Goal: Task Accomplishment & Management: Use online tool/utility

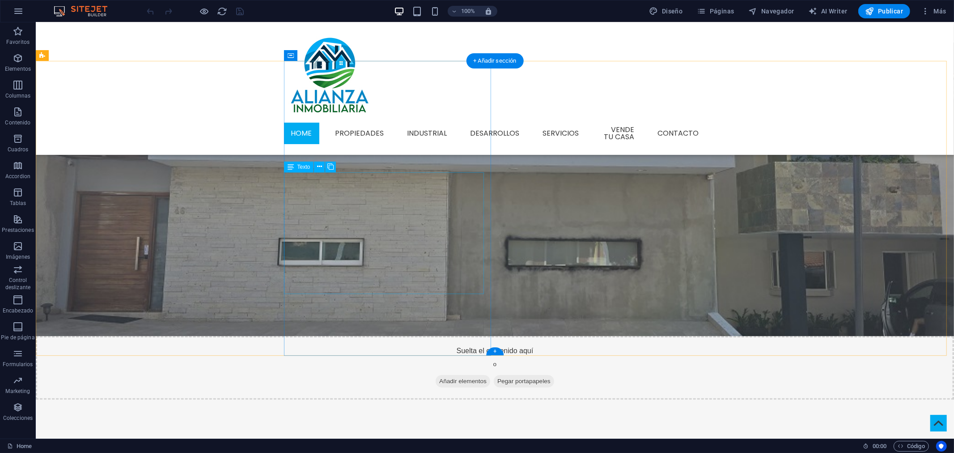
scroll to position [298, 0]
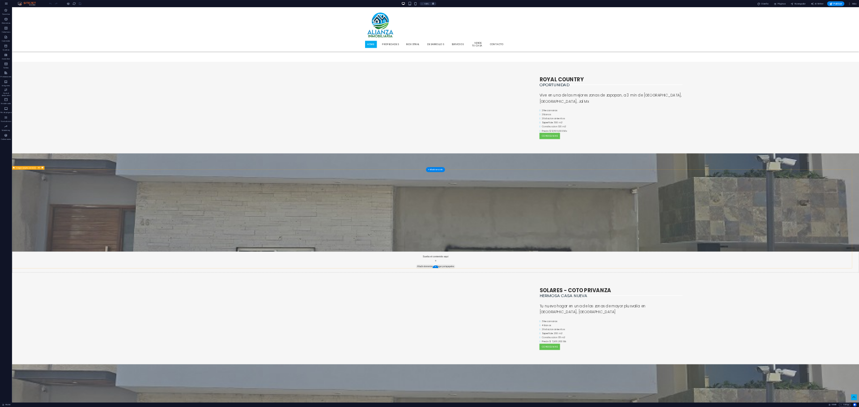
scroll to position [0, 0]
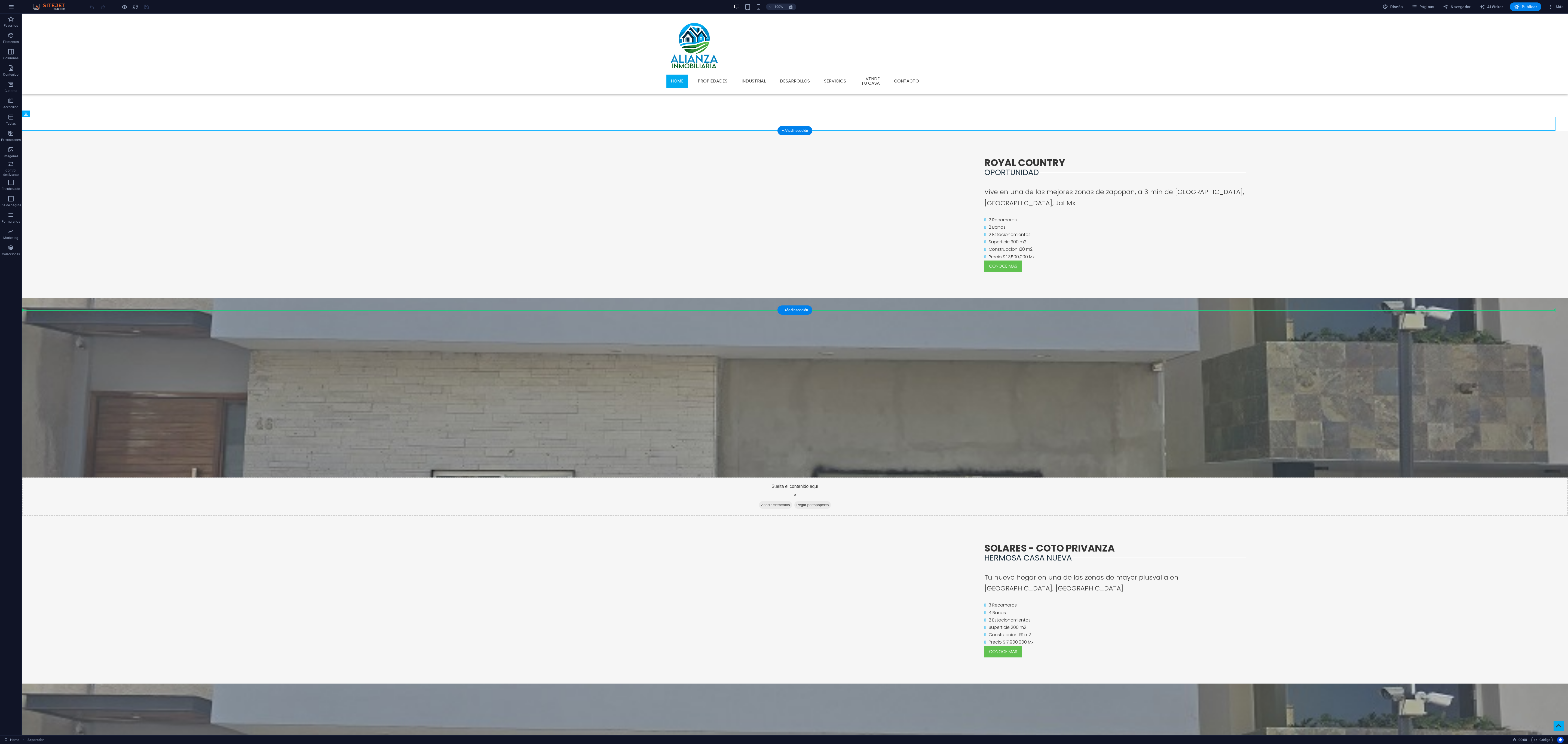
drag, startPoint x: 421, startPoint y: 124, endPoint x: 425, endPoint y: 276, distance: 152.1
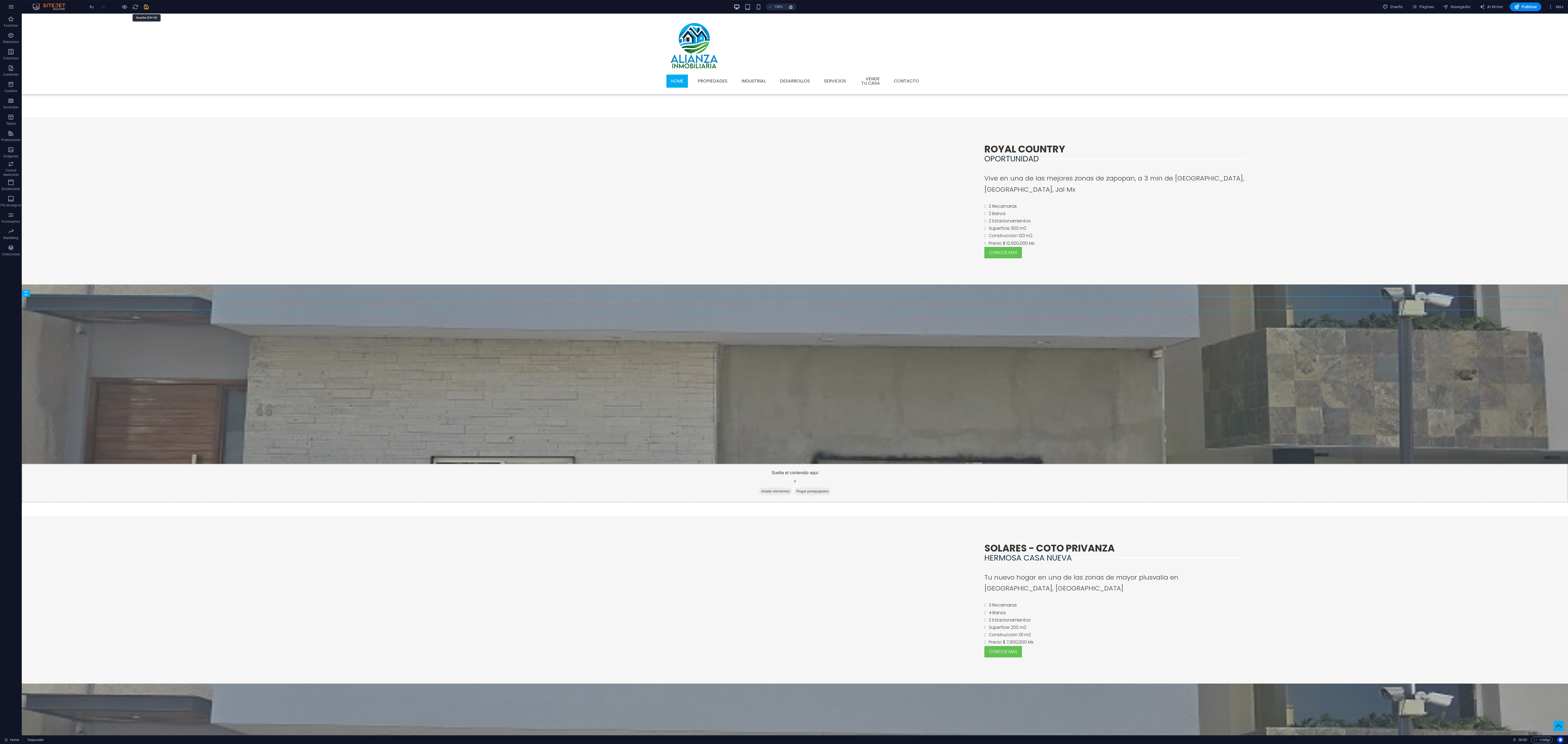
click at [145, 10] on icon "save" at bounding box center [146, 7] width 6 height 6
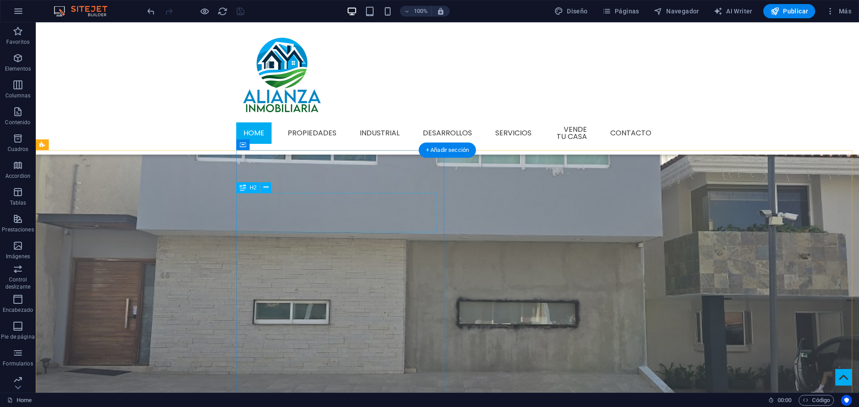
scroll to position [268, 0]
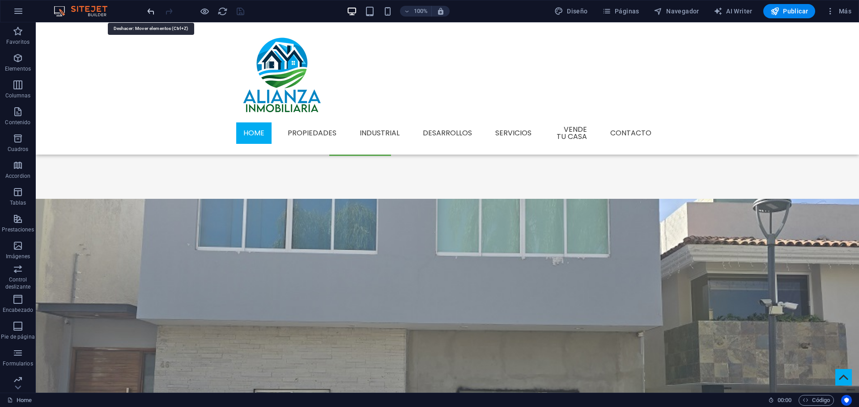
click at [153, 11] on icon "undo" at bounding box center [151, 11] width 10 height 10
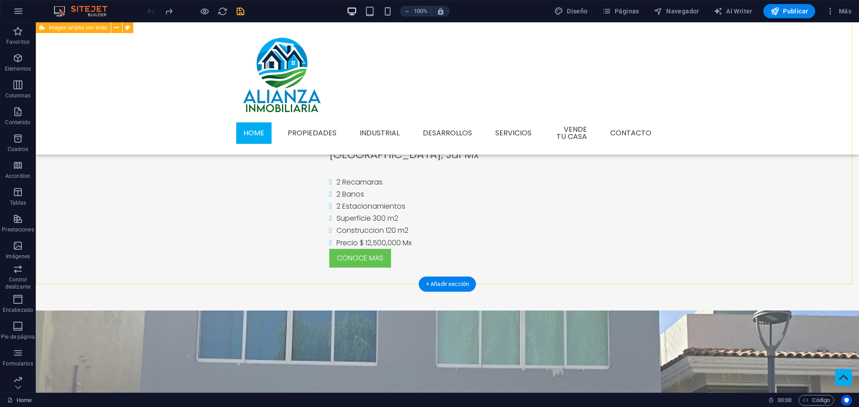
scroll to position [224, 0]
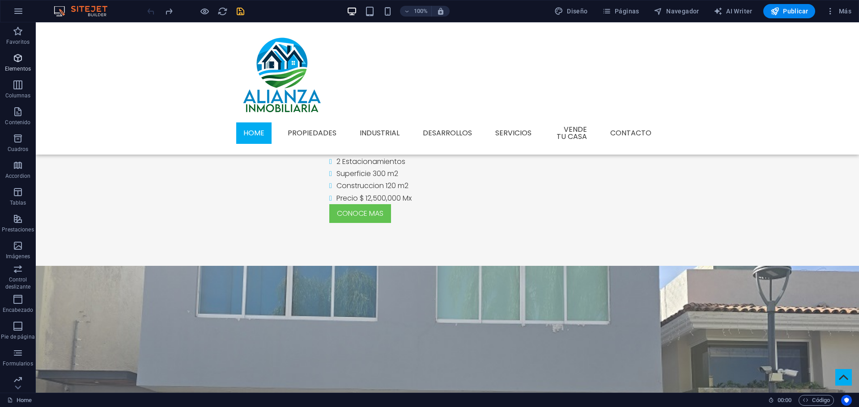
click at [20, 60] on icon "button" at bounding box center [18, 58] width 11 height 11
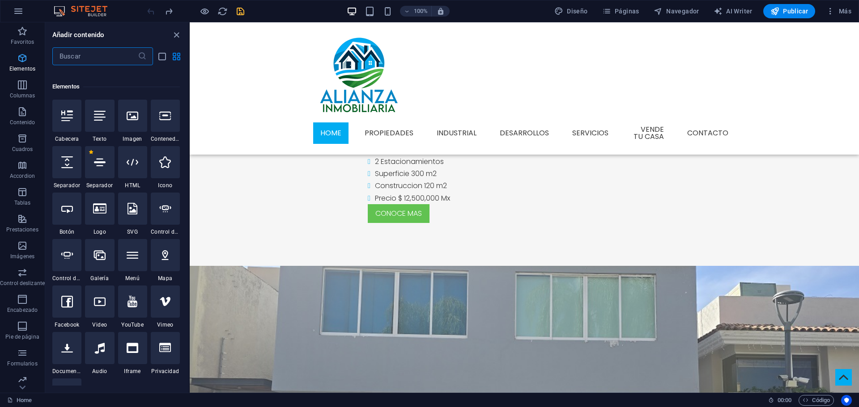
scroll to position [95, 0]
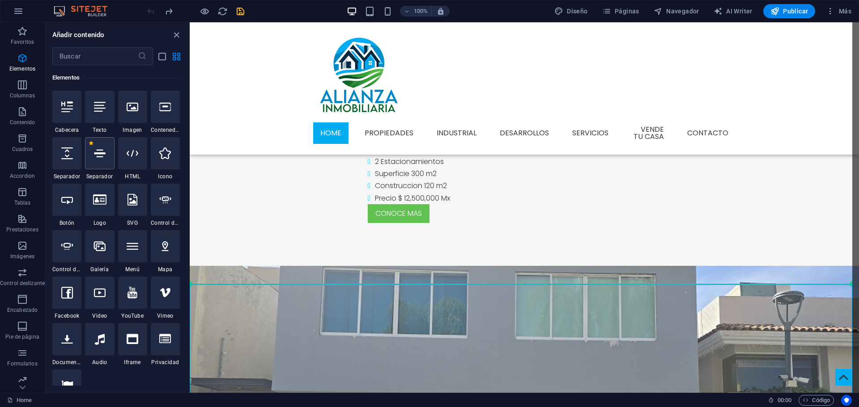
select select "%"
select select "px"
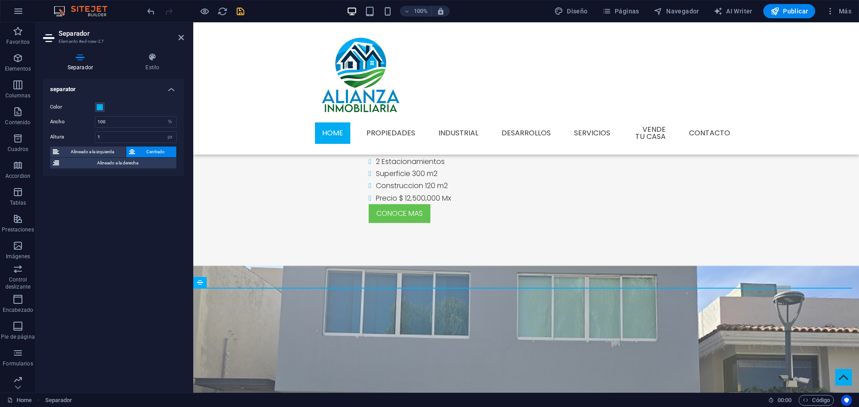
click at [235, 14] on icon "save" at bounding box center [240, 11] width 10 height 10
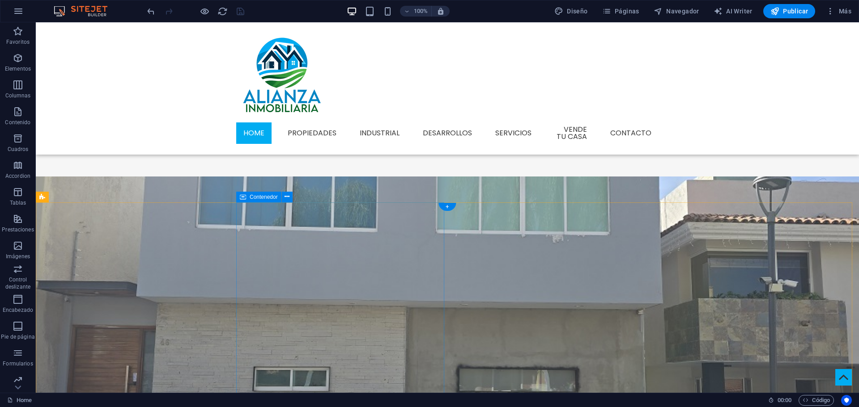
scroll to position [358, 0]
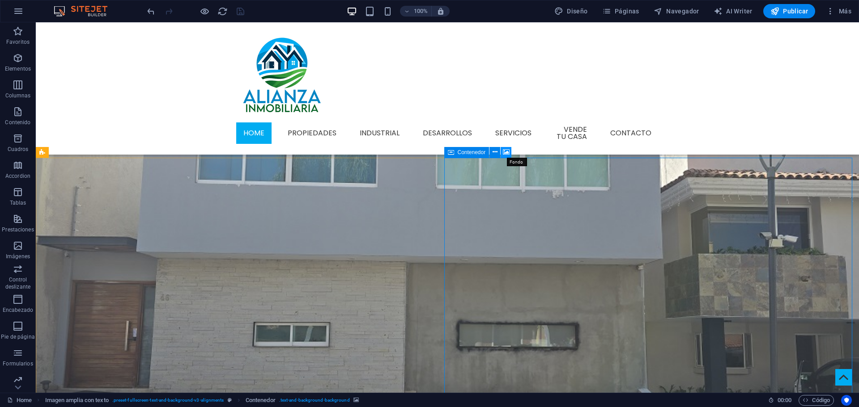
click at [506, 153] on icon at bounding box center [506, 152] width 7 height 9
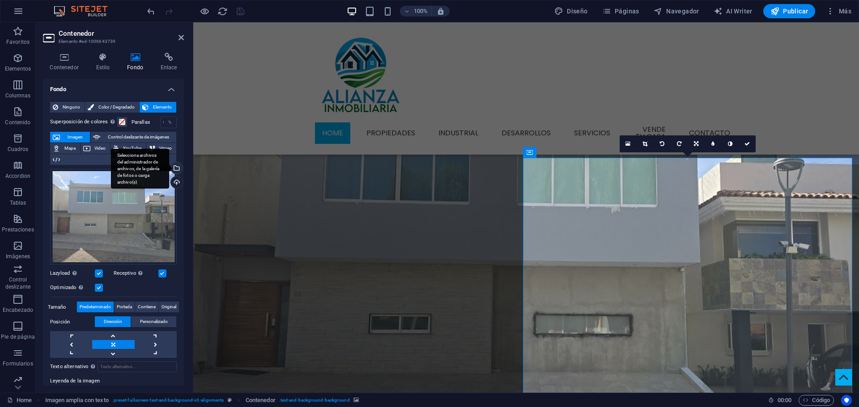
click at [177, 169] on div "Selecciona archivos del administrador de archivos, de la galería de fotos o car…" at bounding box center [175, 168] width 13 height 13
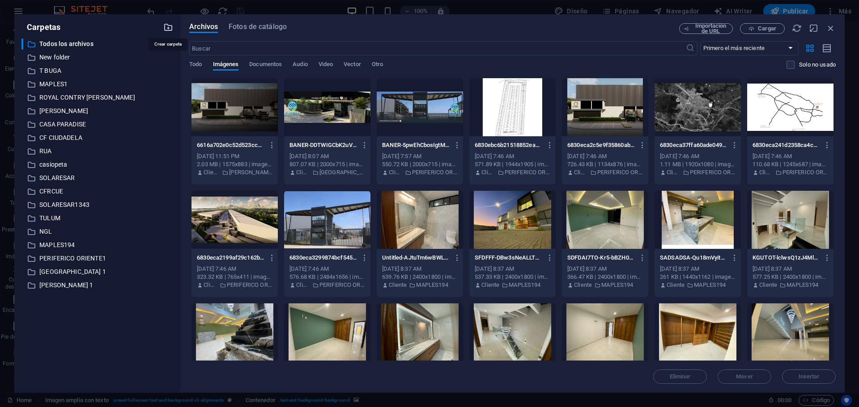
click at [165, 29] on icon "button" at bounding box center [168, 27] width 10 height 10
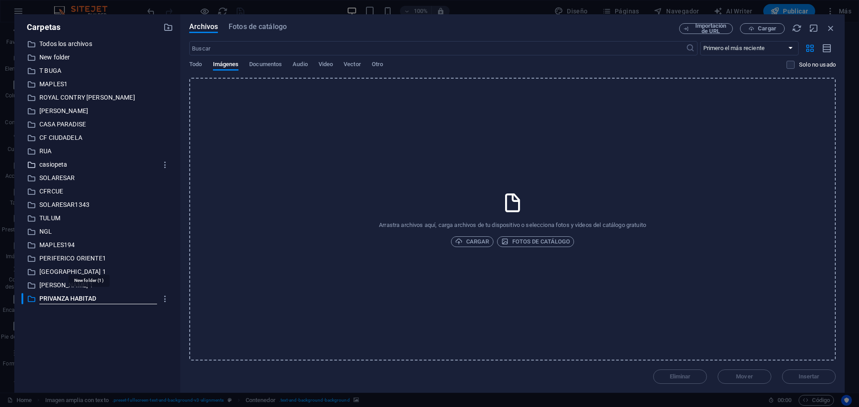
type input "PRIVANZA HABITAD"
click at [477, 242] on span "Cargar" at bounding box center [472, 242] width 34 height 11
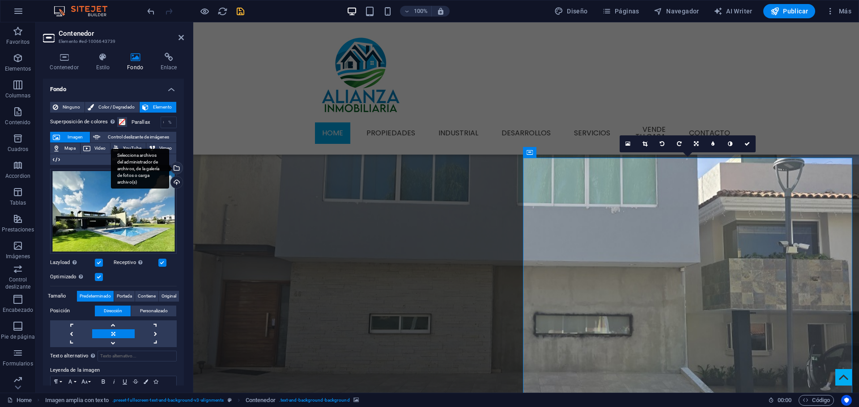
click at [178, 167] on div "Selecciona archivos del administrador de archivos, de la galería de fotos o car…" at bounding box center [175, 168] width 13 height 13
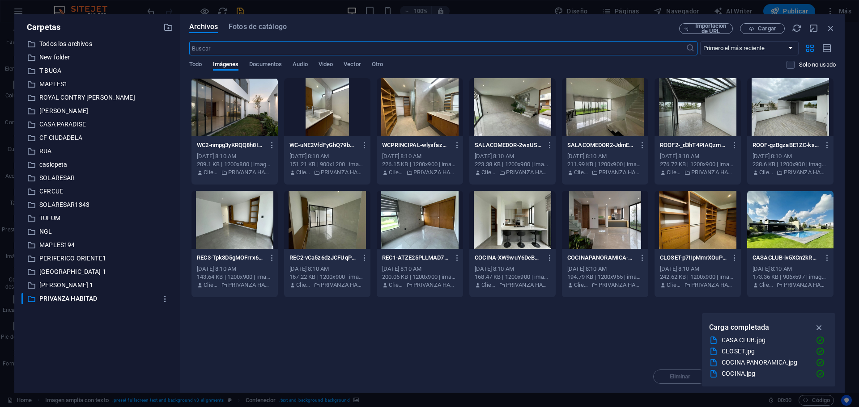
click at [390, 361] on div "Eliminar Mover Insertar" at bounding box center [512, 372] width 646 height 23
click at [764, 31] on span "Cargar" at bounding box center [767, 28] width 18 height 5
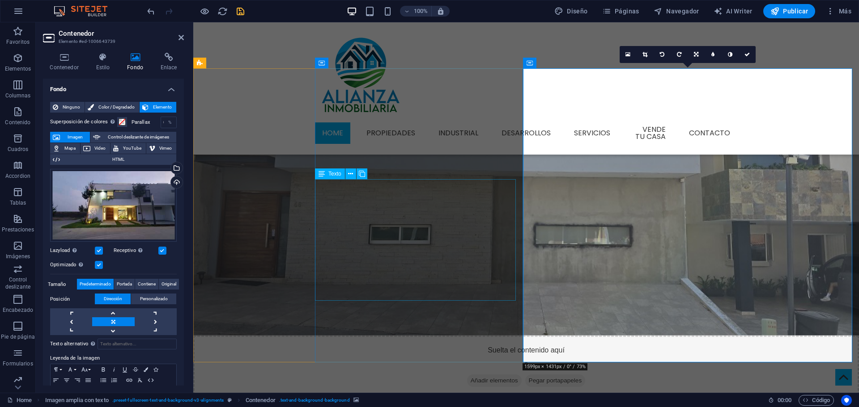
scroll to position [402, 0]
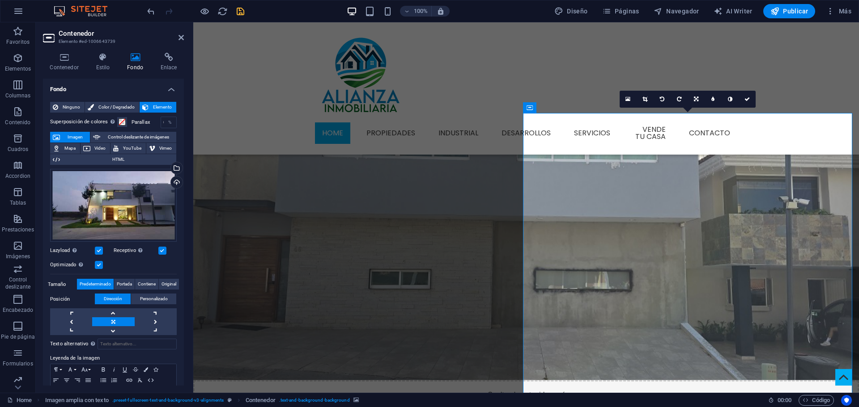
click at [246, 9] on div "100% Diseño Páginas Navegador AI Writer Publicar Más" at bounding box center [499, 11] width 709 height 14
click at [243, 12] on icon "save" at bounding box center [240, 11] width 10 height 10
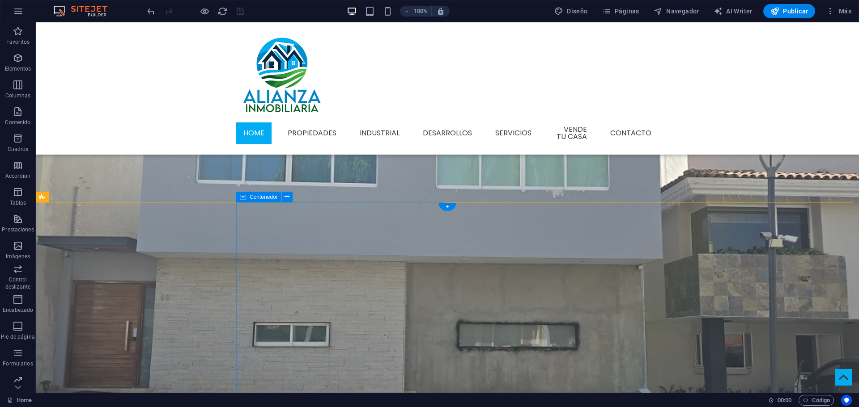
scroll to position [313, 0]
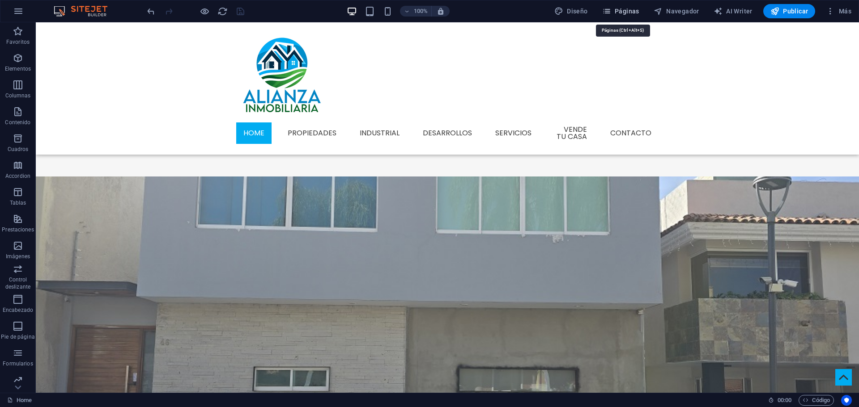
click at [617, 11] on span "Páginas" at bounding box center [620, 11] width 37 height 9
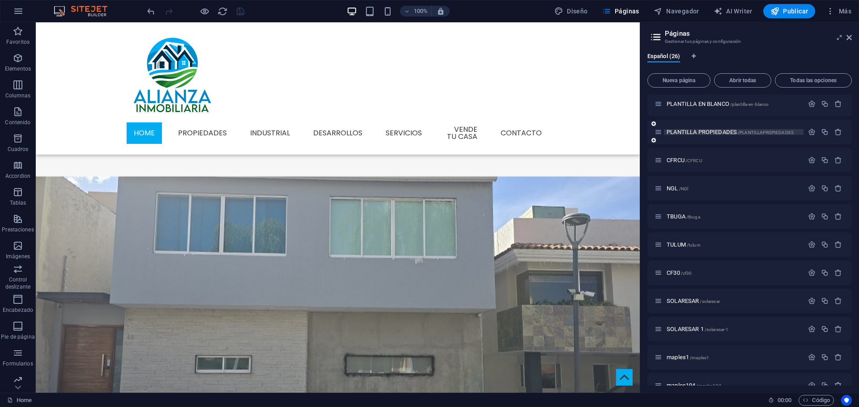
scroll to position [358, 0]
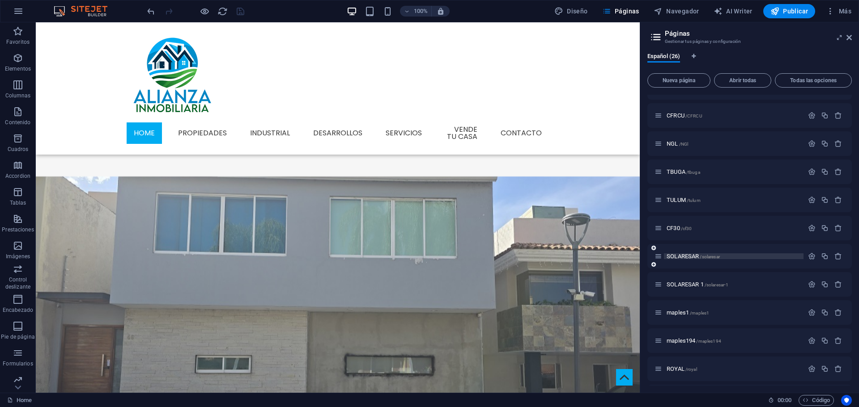
click at [687, 258] on span "SOLARESAR /solaresar" at bounding box center [692, 256] width 53 height 7
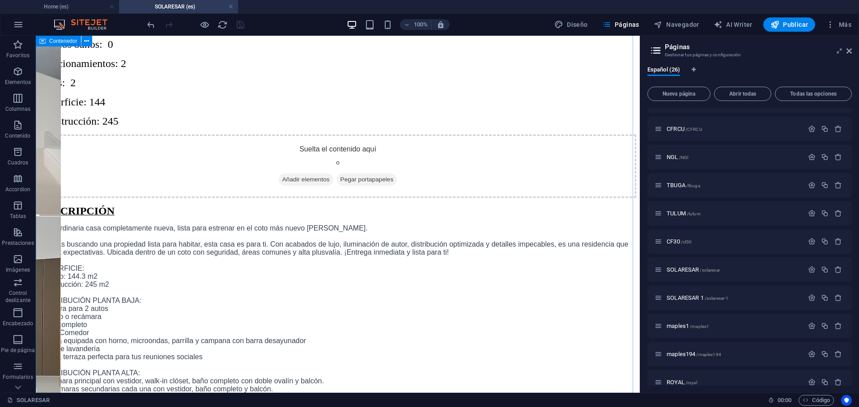
scroll to position [1342, 0]
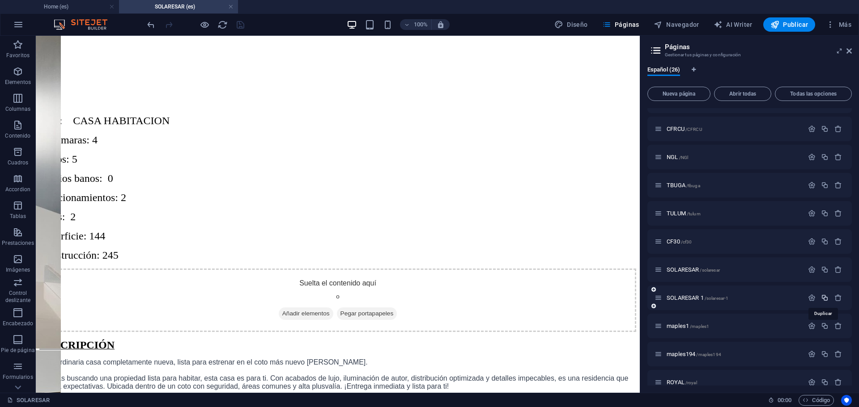
click at [822, 299] on icon "button" at bounding box center [825, 298] width 8 height 8
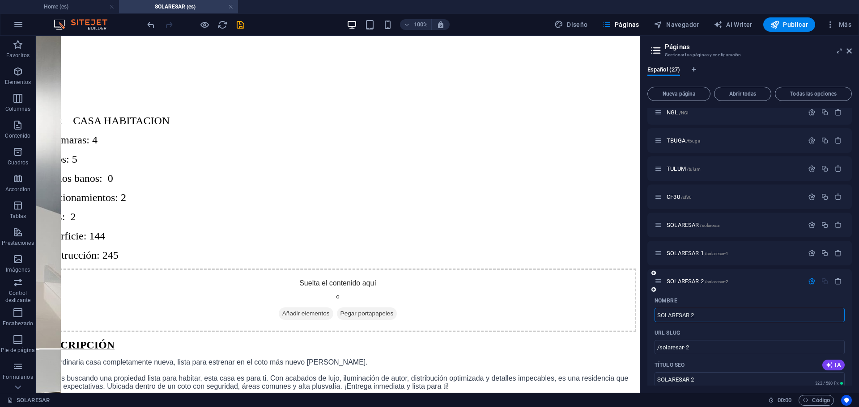
click at [704, 318] on input "SOLARESAR 2" at bounding box center [749, 315] width 190 height 14
type input "PRIVA"
type input "/priva"
type input "PRIVA"
type input "PRIVANZA"
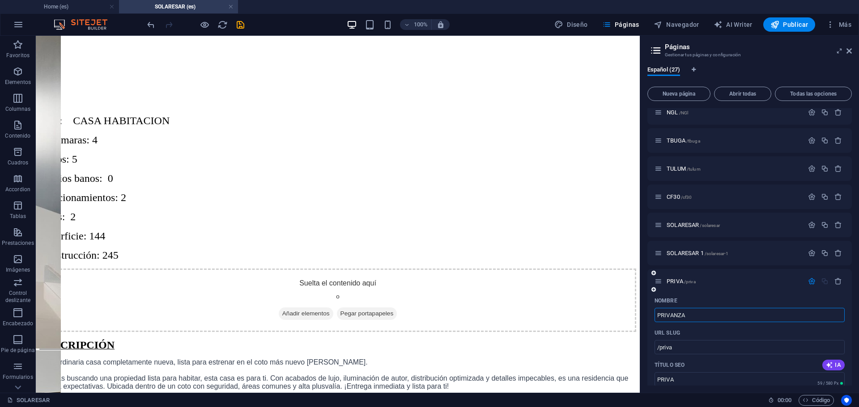
type input "/privanza"
type input "PRIVANZA"
click at [719, 301] on div "Nombre" at bounding box center [749, 301] width 190 height 14
click at [238, 27] on icon "save" at bounding box center [240, 25] width 10 height 10
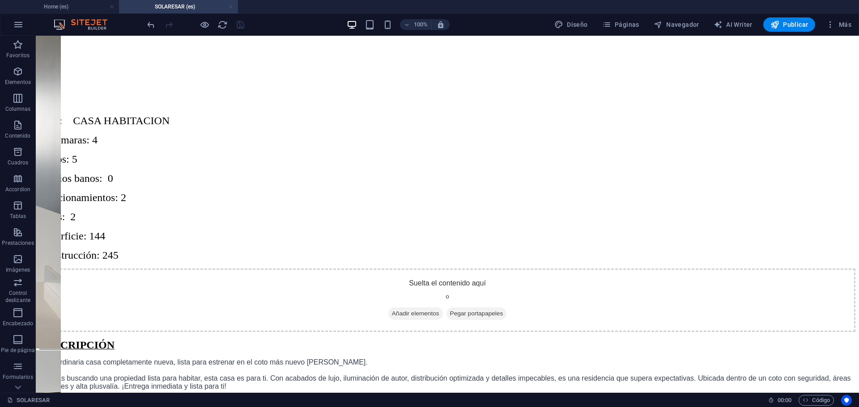
click at [231, 8] on link at bounding box center [230, 7] width 5 height 8
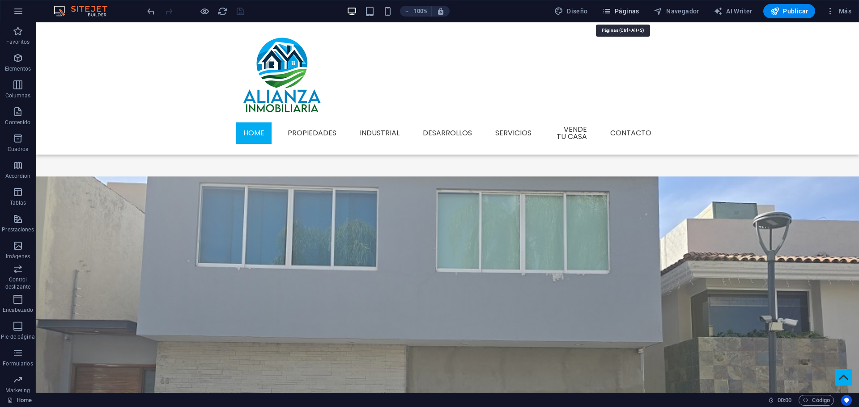
click at [632, 11] on span "Páginas" at bounding box center [620, 11] width 37 height 9
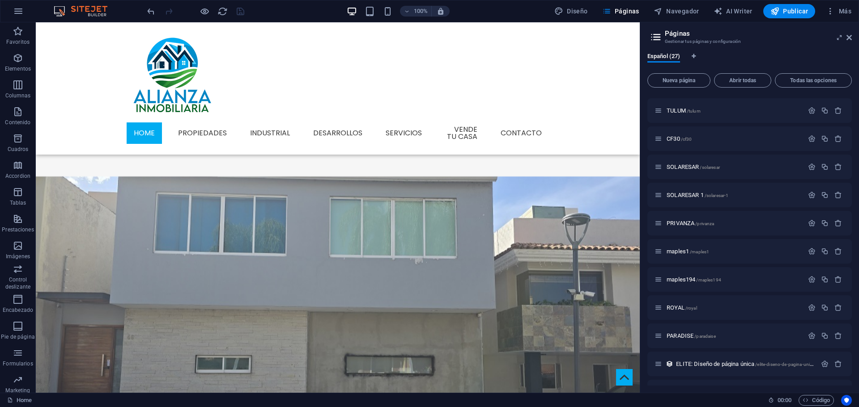
scroll to position [470, 0]
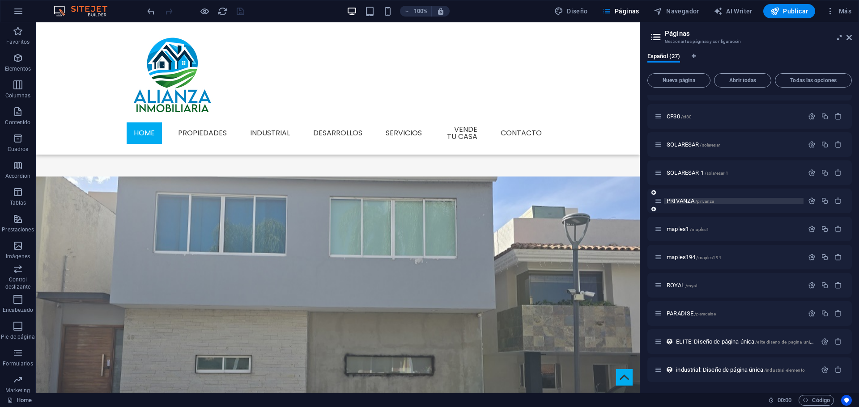
click at [686, 200] on span "PRIVANZA /privanza" at bounding box center [689, 201] width 47 height 7
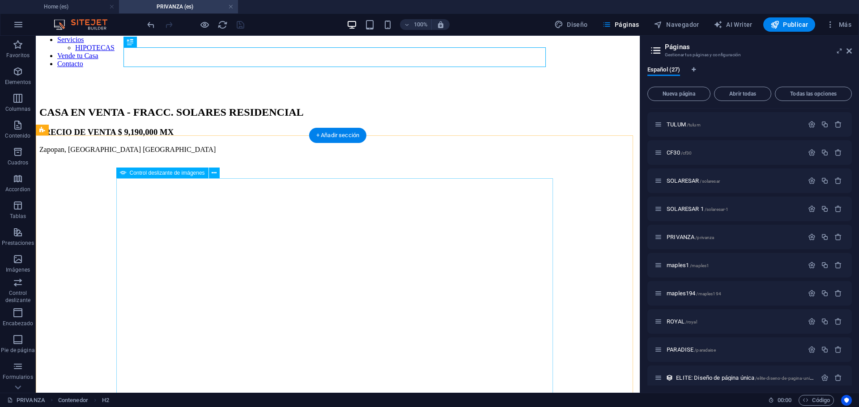
scroll to position [268, 0]
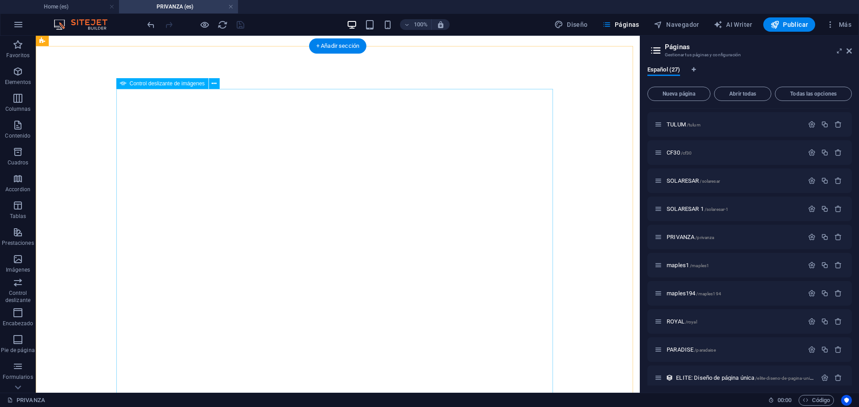
click at [135, 84] on span "Control deslizante de imágenes" at bounding box center [167, 83] width 75 height 5
select select "px"
select select "ms"
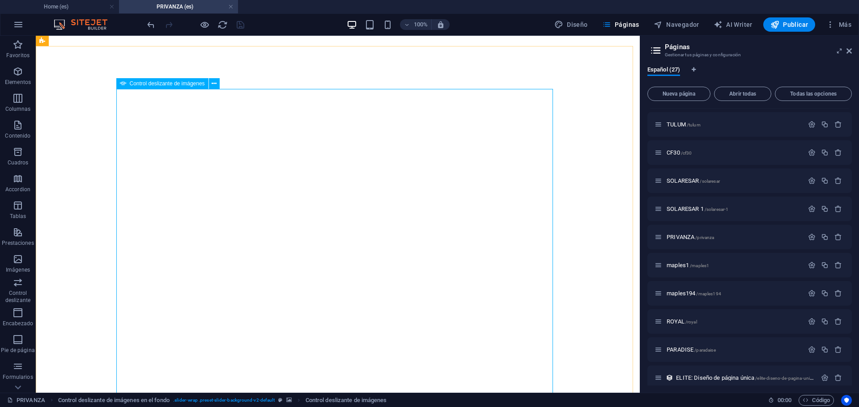
select select "s"
select select "progressive"
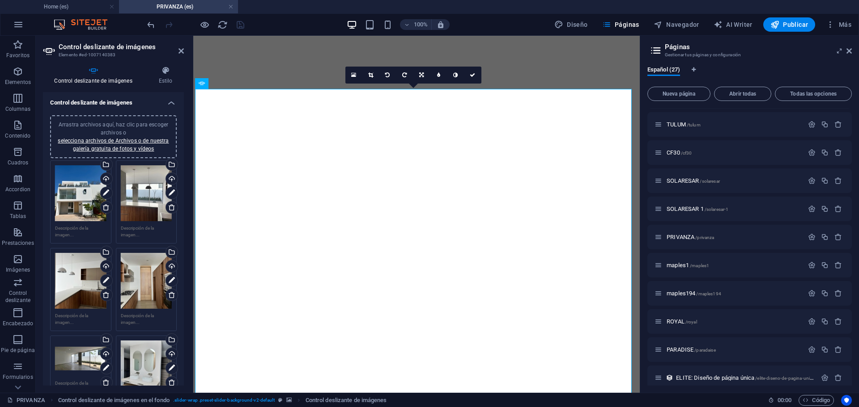
click at [104, 208] on icon at bounding box center [105, 207] width 7 height 7
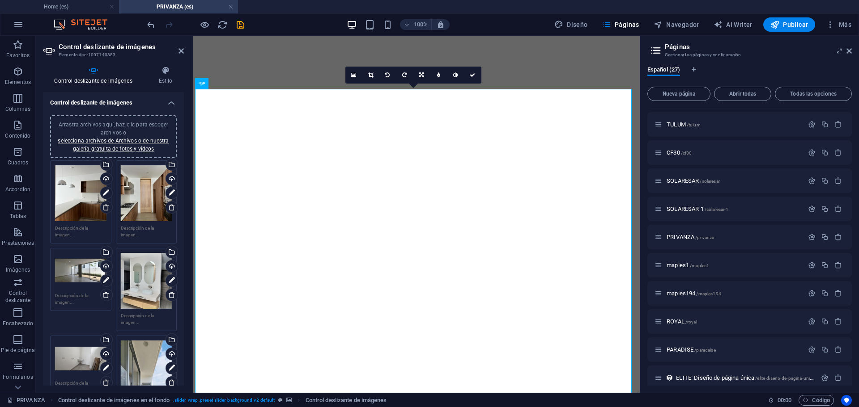
click at [104, 208] on icon at bounding box center [105, 207] width 7 height 7
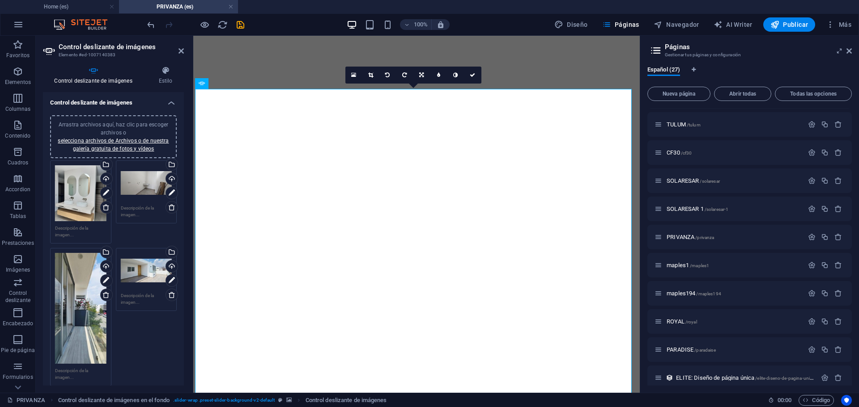
click at [104, 208] on icon at bounding box center [105, 207] width 7 height 7
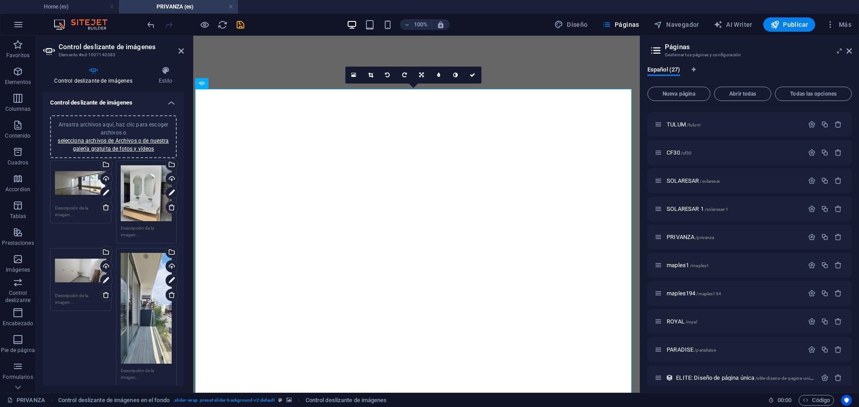
click at [104, 208] on icon at bounding box center [105, 207] width 7 height 7
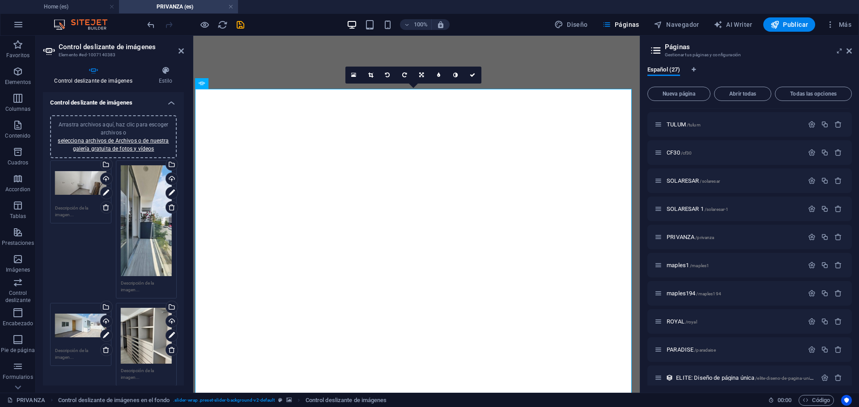
click at [104, 208] on icon at bounding box center [105, 207] width 7 height 7
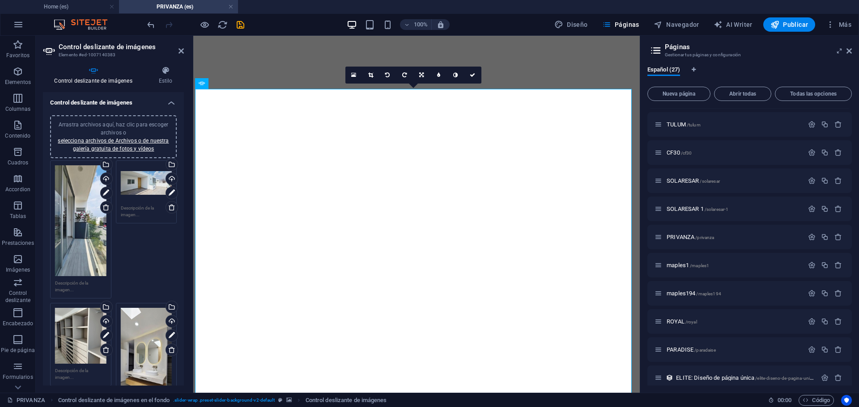
click at [104, 208] on icon at bounding box center [105, 207] width 7 height 7
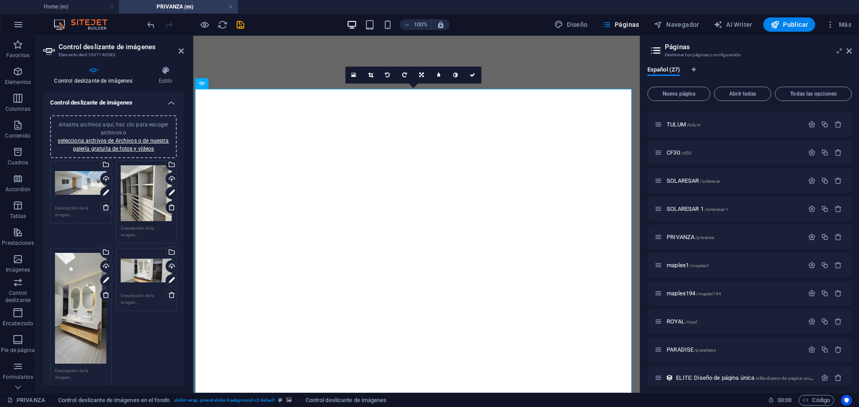
click at [104, 208] on icon at bounding box center [105, 207] width 7 height 7
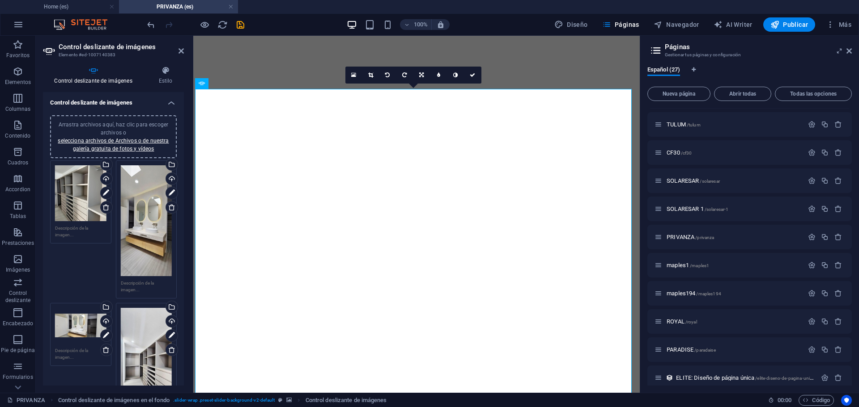
click at [104, 208] on icon at bounding box center [105, 207] width 7 height 7
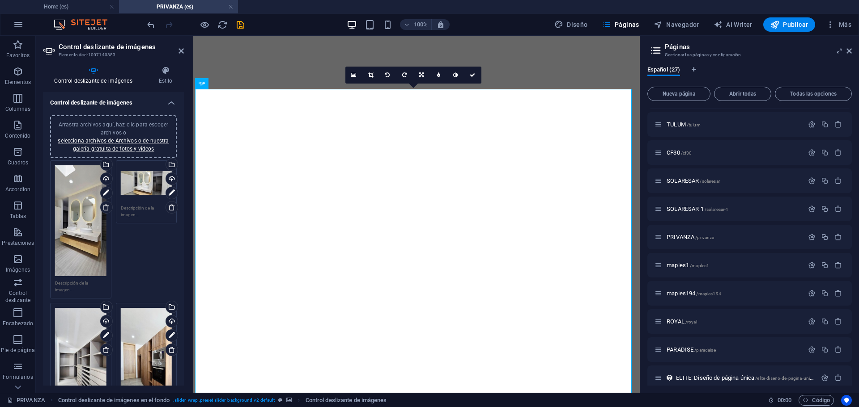
click at [104, 208] on icon at bounding box center [105, 207] width 7 height 7
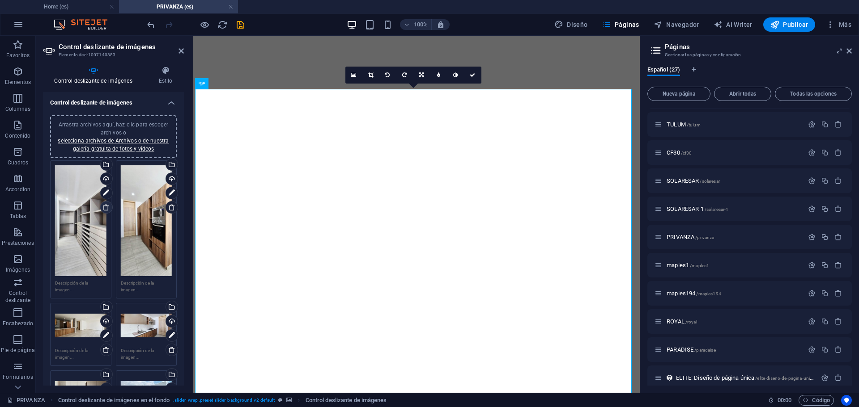
click at [106, 206] on icon at bounding box center [105, 207] width 7 height 7
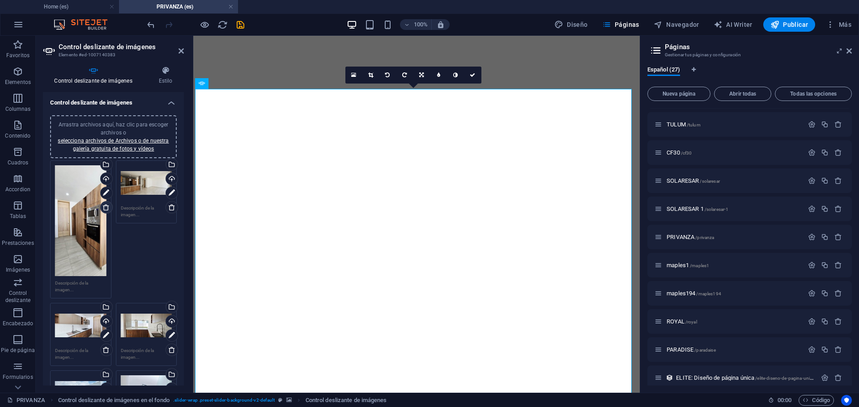
click at [106, 206] on icon at bounding box center [105, 207] width 7 height 7
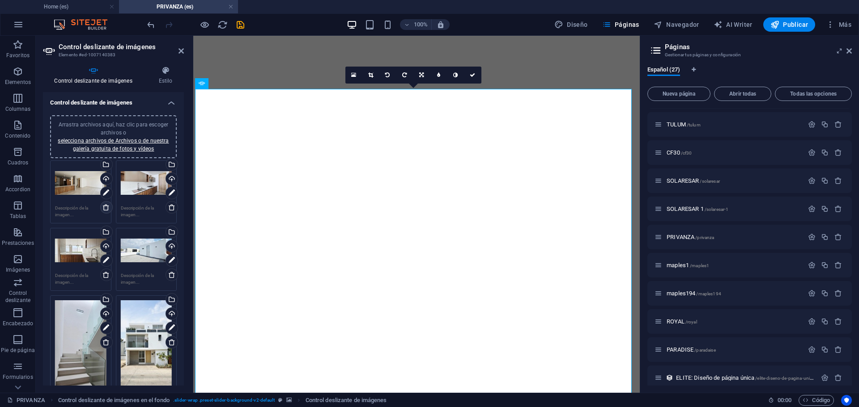
click at [106, 206] on icon at bounding box center [105, 207] width 7 height 7
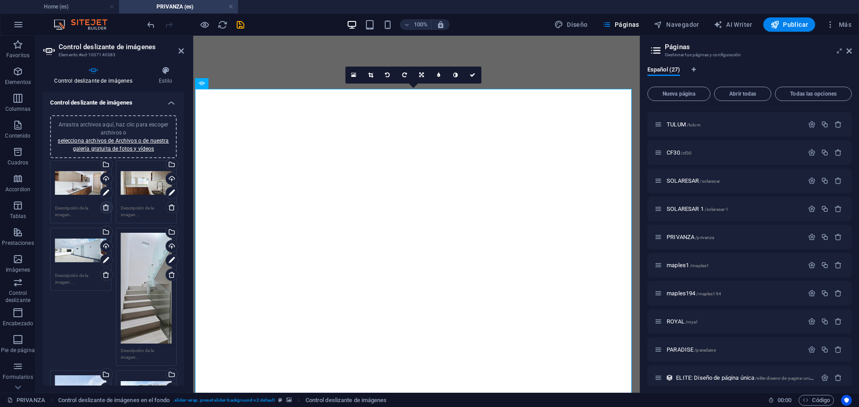
click at [106, 206] on icon at bounding box center [105, 207] width 7 height 7
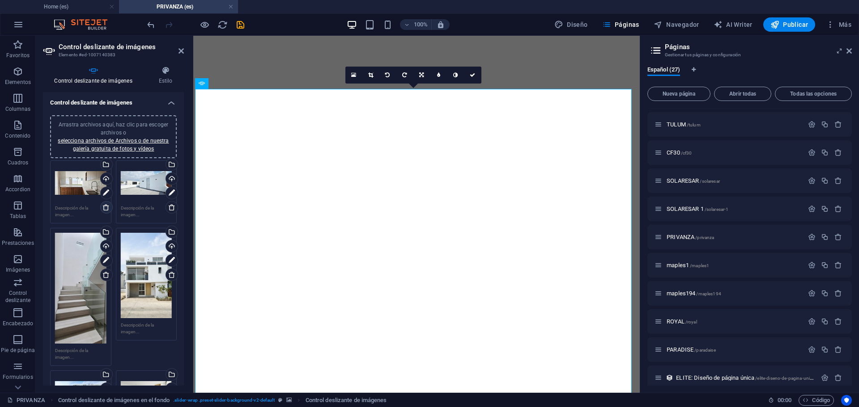
click at [106, 206] on icon at bounding box center [105, 207] width 7 height 7
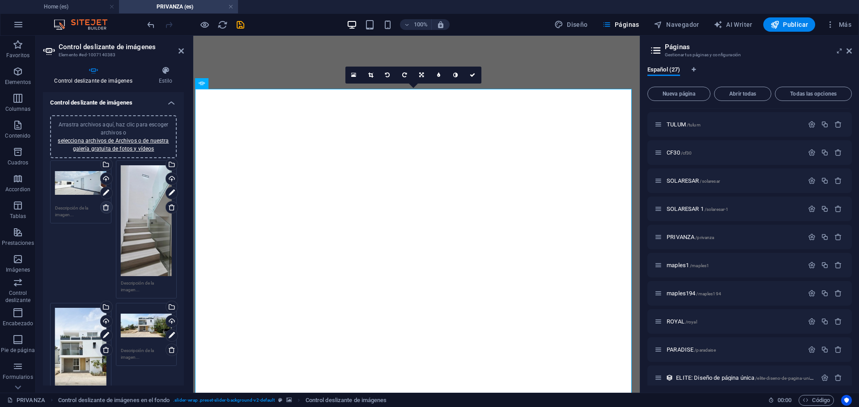
click at [106, 206] on icon at bounding box center [105, 207] width 7 height 7
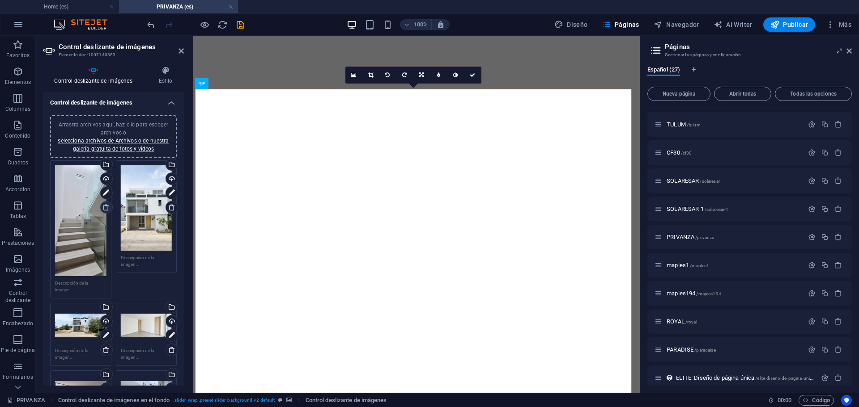
click at [106, 206] on icon at bounding box center [105, 207] width 7 height 7
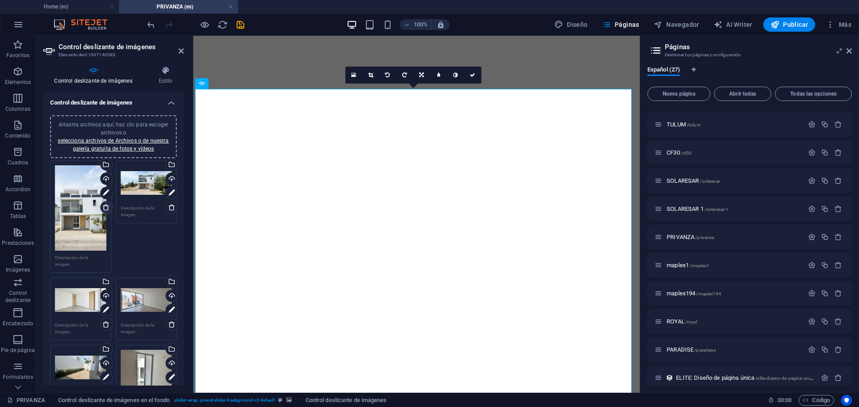
click at [106, 206] on icon at bounding box center [105, 207] width 7 height 7
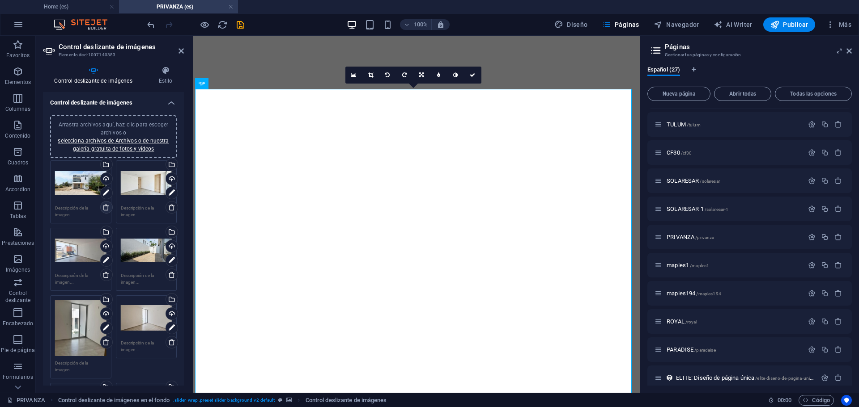
click at [106, 206] on icon at bounding box center [105, 207] width 7 height 7
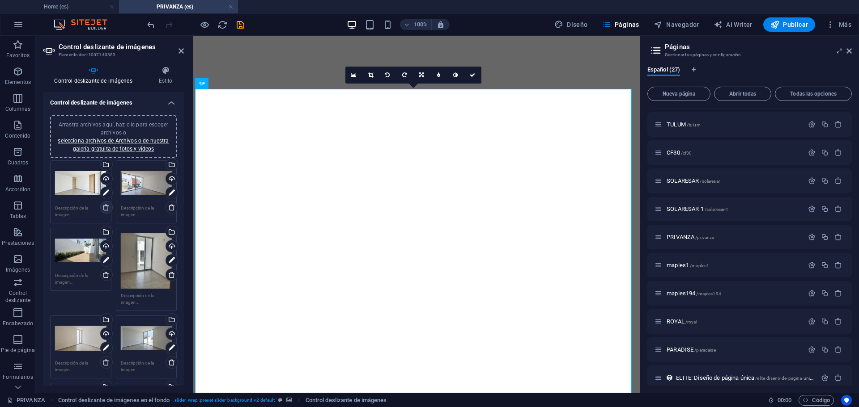
click at [106, 206] on icon at bounding box center [105, 207] width 7 height 7
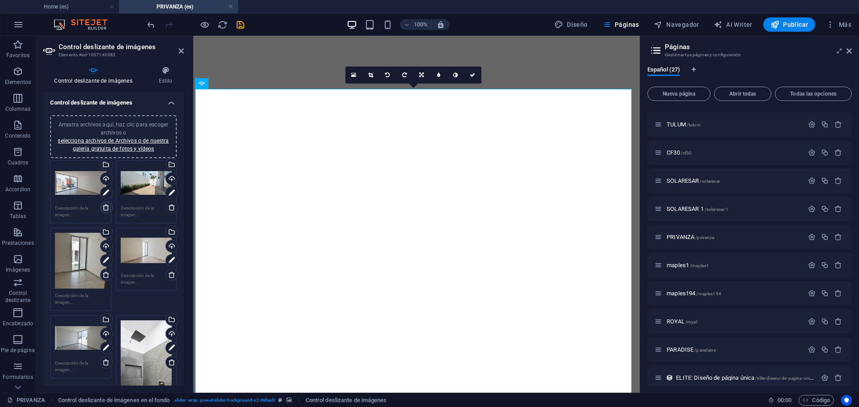
click at [106, 206] on icon at bounding box center [105, 207] width 7 height 7
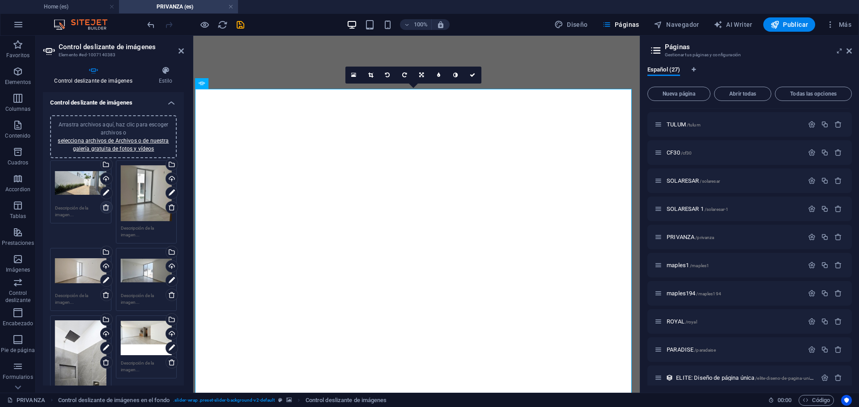
click at [106, 206] on icon at bounding box center [105, 207] width 7 height 7
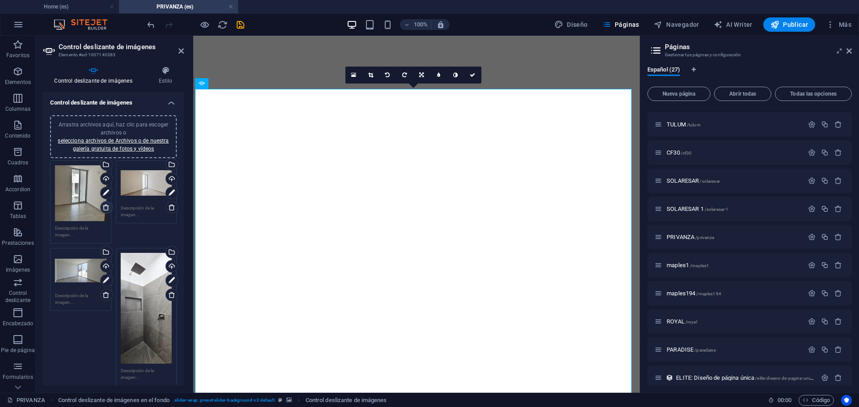
click at [106, 206] on icon at bounding box center [105, 207] width 7 height 7
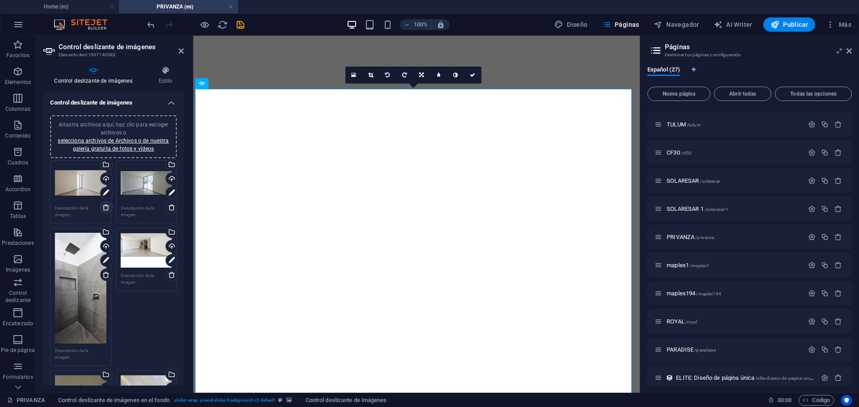
click at [106, 206] on icon at bounding box center [105, 207] width 7 height 7
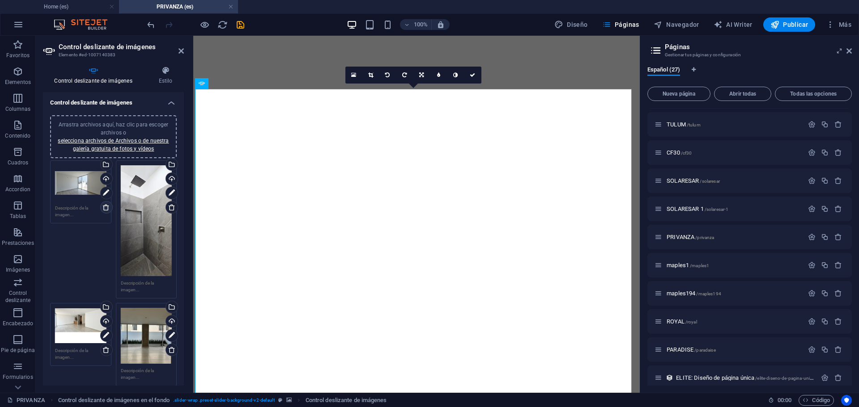
click at [106, 206] on icon at bounding box center [105, 207] width 7 height 7
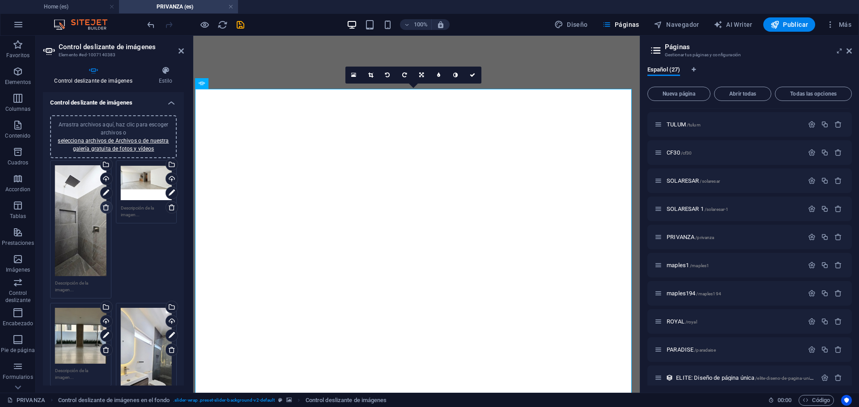
click at [106, 206] on icon at bounding box center [105, 207] width 7 height 7
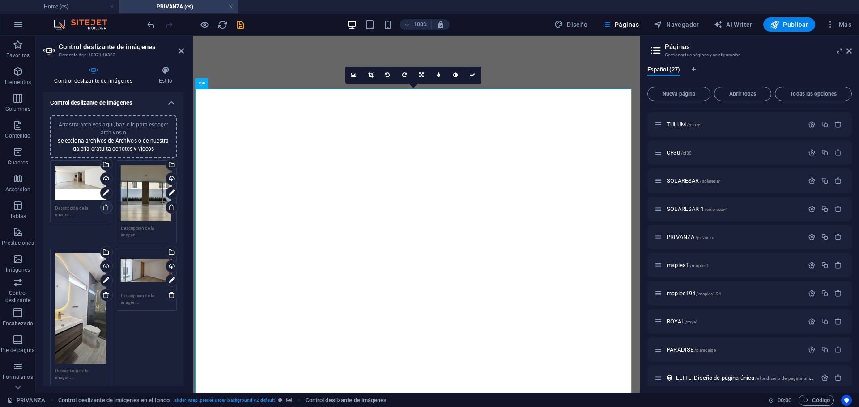
click at [106, 206] on icon at bounding box center [105, 207] width 7 height 7
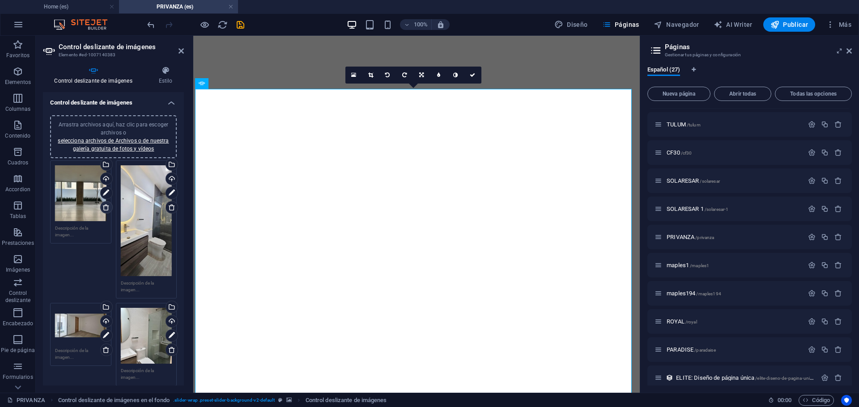
click at [106, 206] on icon at bounding box center [105, 207] width 7 height 7
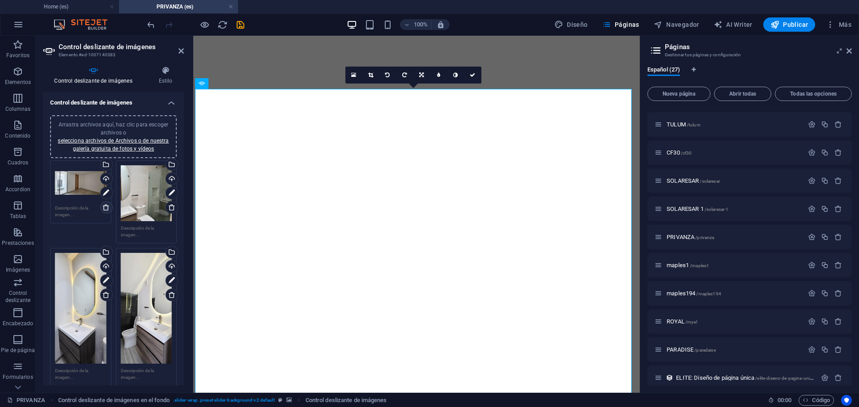
click at [106, 206] on icon at bounding box center [105, 207] width 7 height 7
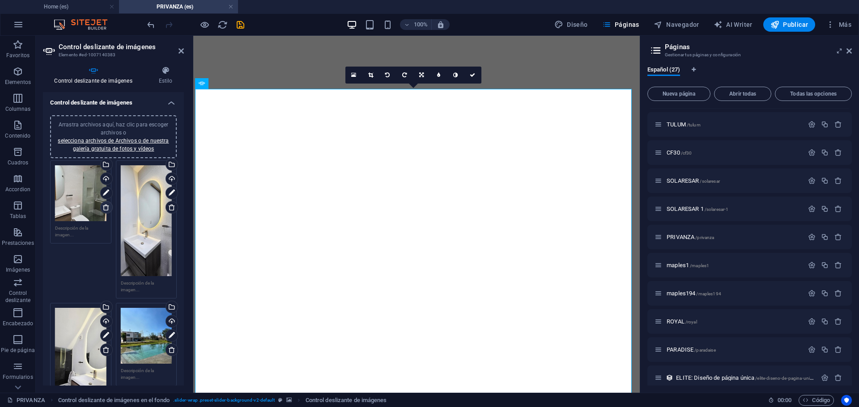
click at [106, 206] on icon at bounding box center [105, 207] width 7 height 7
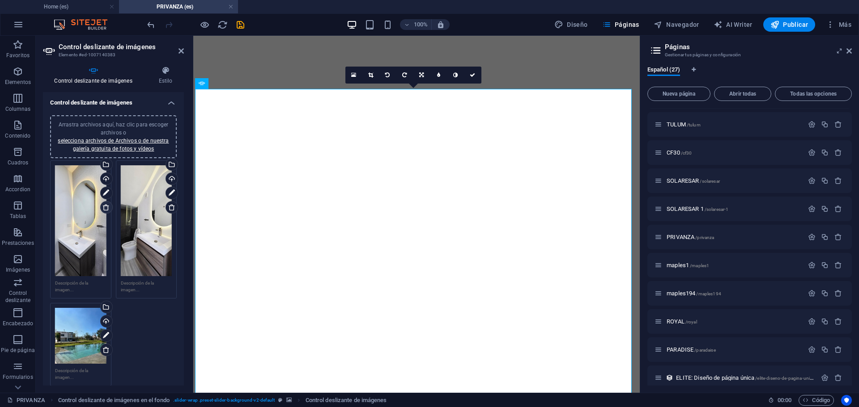
click at [106, 206] on icon at bounding box center [105, 207] width 7 height 7
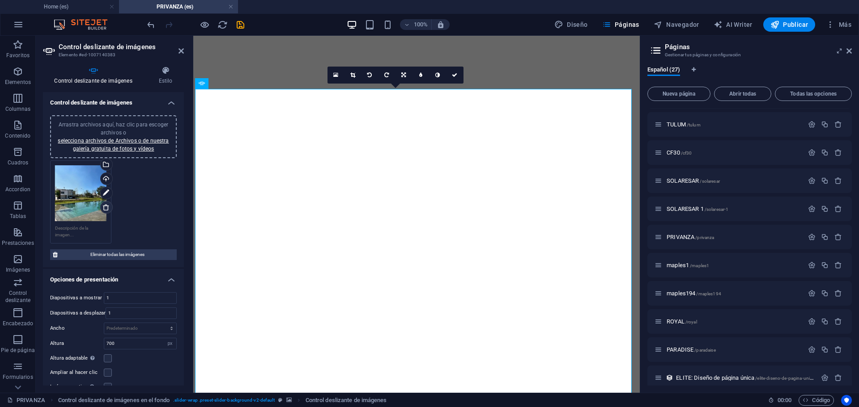
click at [106, 206] on icon at bounding box center [105, 207] width 7 height 7
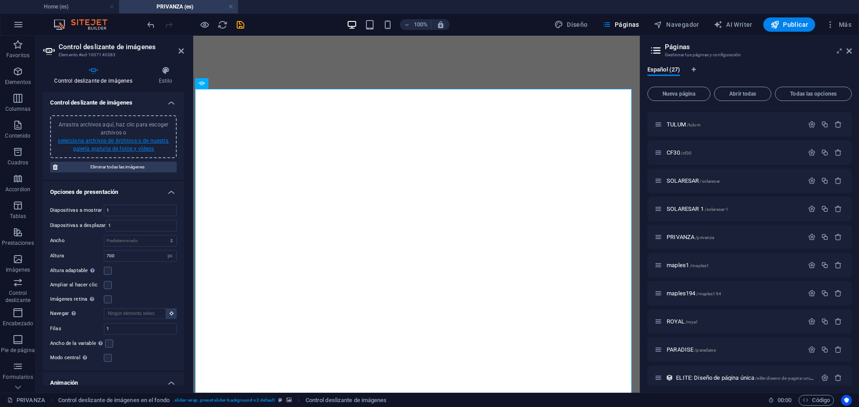
click at [149, 141] on link "selecciona archivos de Archivos o de nuestra galería gratuita de fotos y vídeos" at bounding box center [113, 145] width 111 height 14
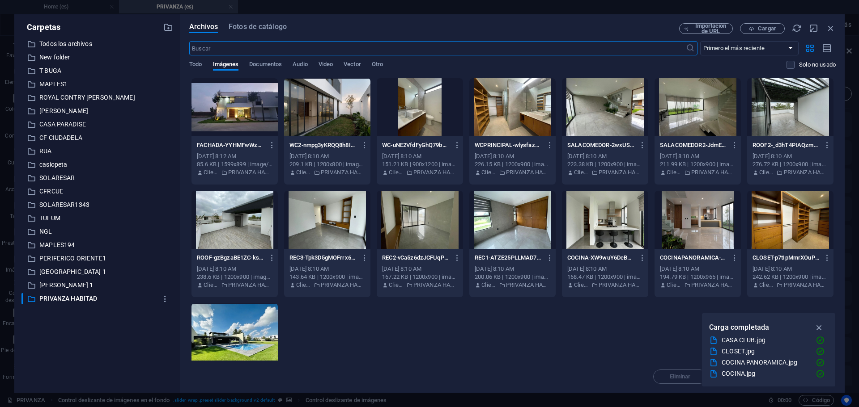
scroll to position [231, 0]
drag, startPoint x: 379, startPoint y: 368, endPoint x: 290, endPoint y: 266, distance: 135.6
click at [290, 266] on div "Archivos Fotos de catálogo Importación de URL Cargar ​ Primero el más reciente …" at bounding box center [512, 203] width 646 height 361
click at [244, 126] on div at bounding box center [234, 107] width 86 height 58
click at [596, 110] on div at bounding box center [605, 107] width 86 height 58
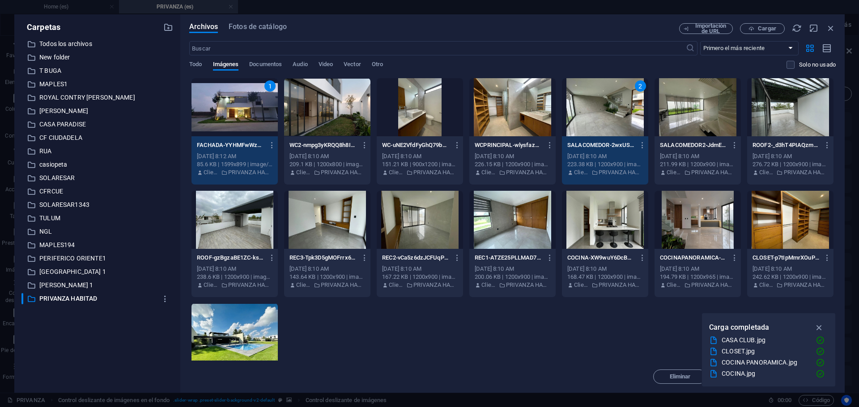
click at [689, 103] on div at bounding box center [697, 107] width 86 height 58
click at [590, 222] on div at bounding box center [605, 220] width 86 height 58
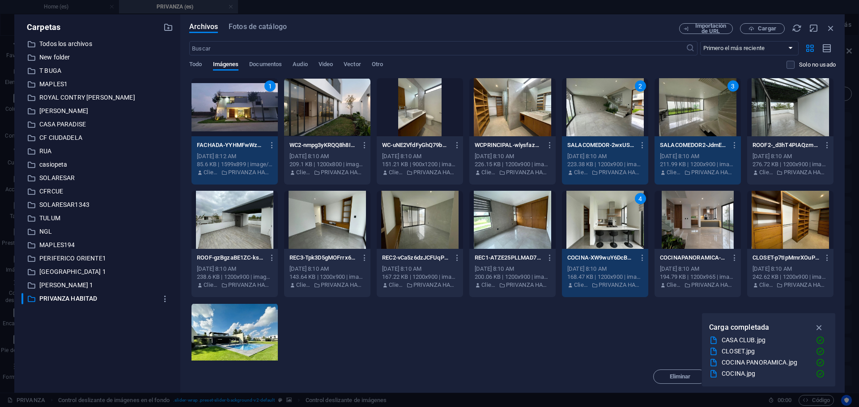
click at [674, 217] on div at bounding box center [697, 220] width 86 height 58
click at [338, 110] on div at bounding box center [327, 107] width 86 height 58
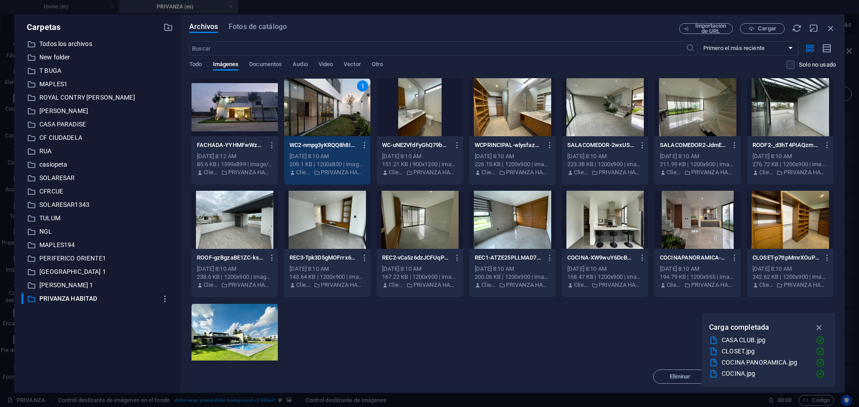
click at [246, 110] on div at bounding box center [234, 107] width 86 height 58
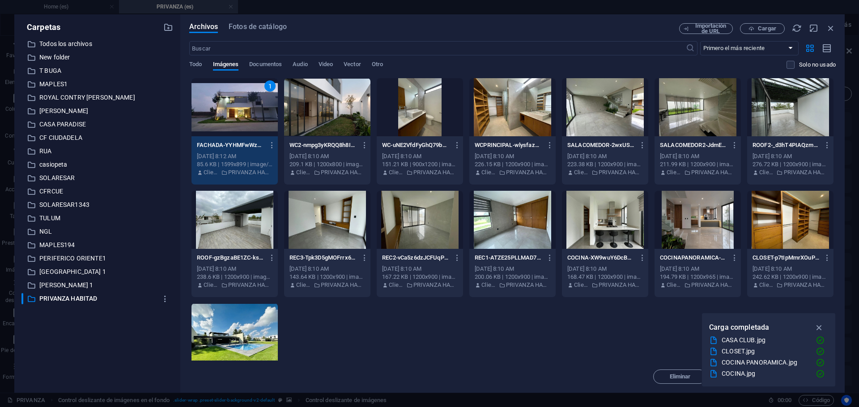
click at [676, 113] on div at bounding box center [697, 107] width 86 height 58
click at [638, 107] on div at bounding box center [605, 107] width 86 height 58
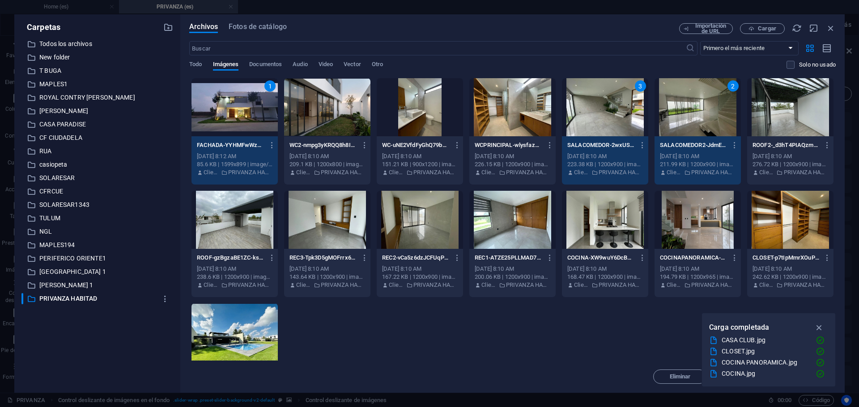
click at [676, 202] on div at bounding box center [697, 220] width 86 height 58
click at [614, 219] on div at bounding box center [605, 220] width 86 height 58
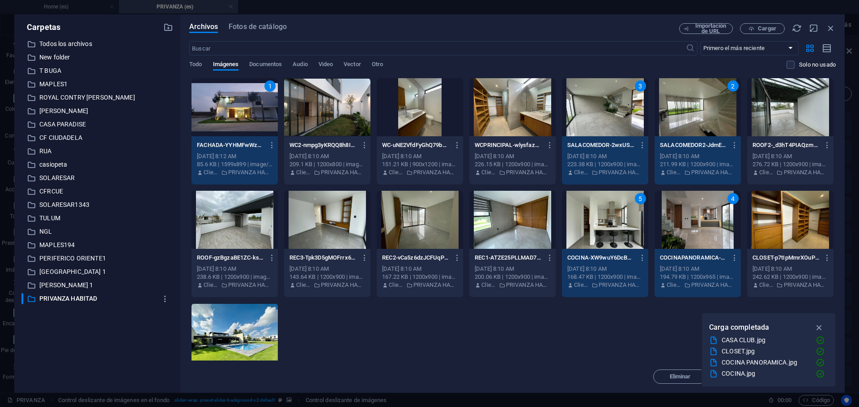
click at [534, 236] on div at bounding box center [512, 220] width 86 height 58
click at [410, 214] on div at bounding box center [420, 220] width 86 height 58
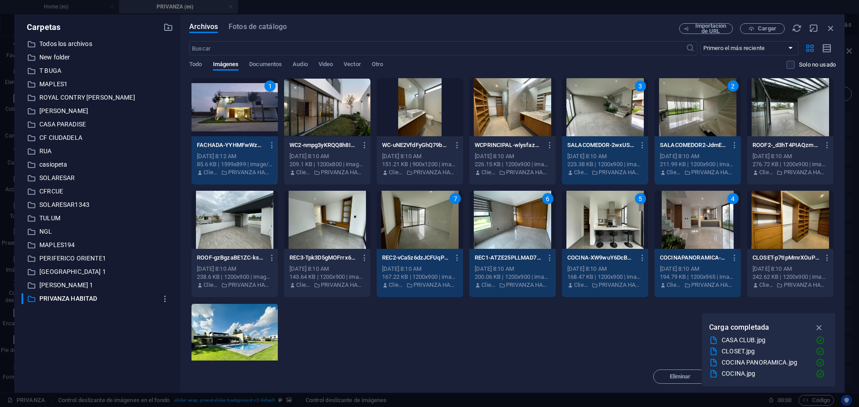
click at [309, 221] on div at bounding box center [327, 220] width 86 height 58
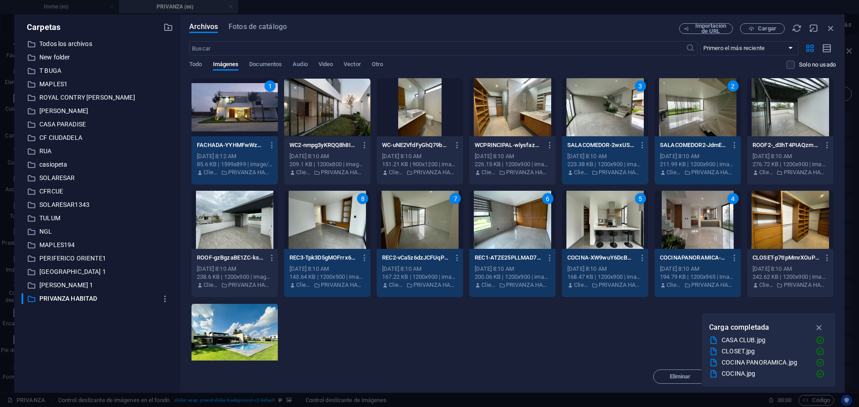
click at [431, 116] on div at bounding box center [420, 107] width 86 height 58
click at [505, 109] on div at bounding box center [512, 107] width 86 height 58
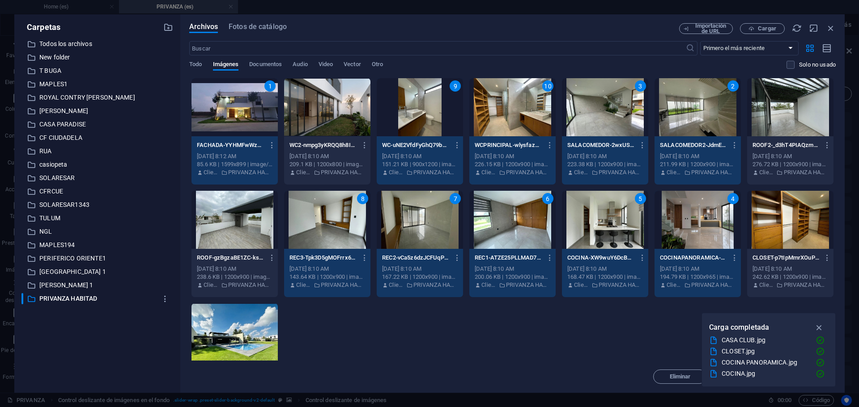
click at [346, 322] on div "1 FACHADA-YYHMFwWz8cehEXVVWwFYoQ.jpg FACHADA-YYHMFwWz8cehEXVVWwFYoQ.jpg [DATE] …" at bounding box center [512, 244] width 646 height 333
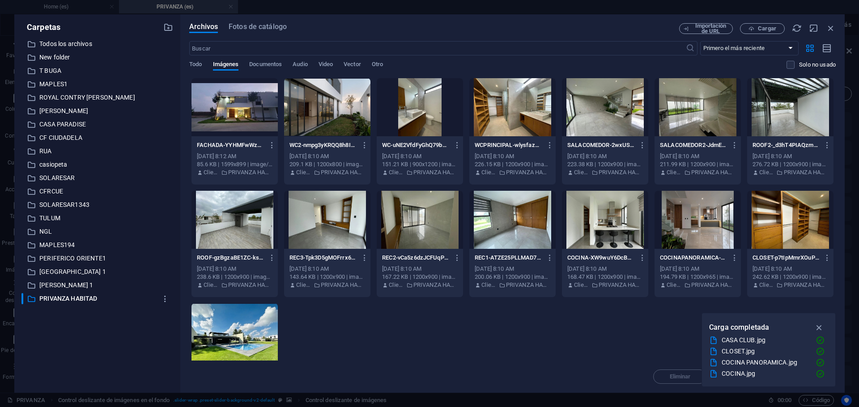
click at [265, 118] on div at bounding box center [234, 107] width 86 height 58
click at [607, 109] on div at bounding box center [605, 107] width 86 height 58
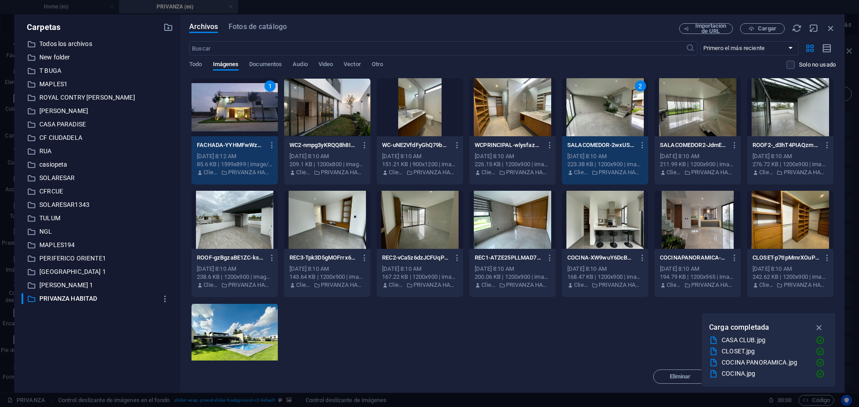
click at [699, 100] on div at bounding box center [697, 107] width 86 height 58
click at [686, 229] on div at bounding box center [697, 220] width 86 height 58
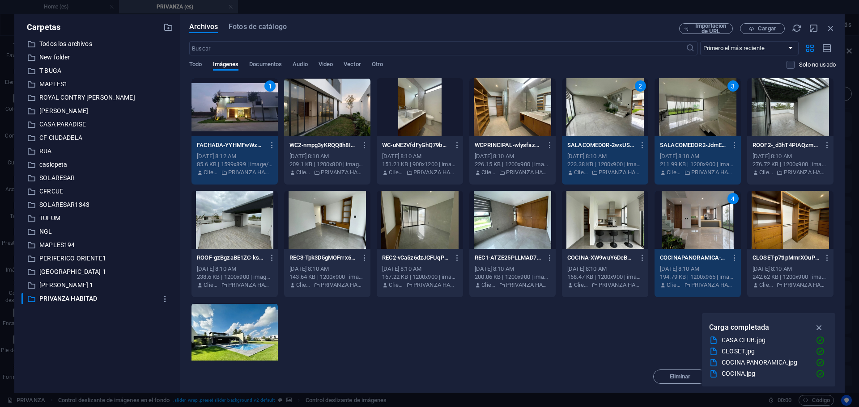
click at [633, 223] on div at bounding box center [605, 220] width 86 height 58
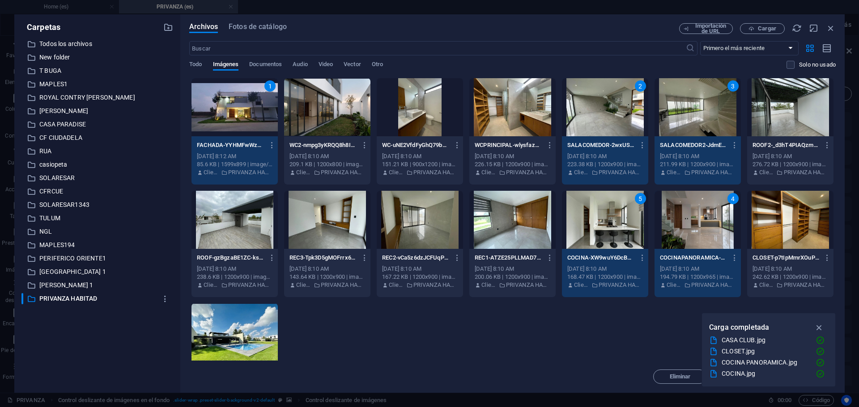
click at [344, 104] on div at bounding box center [327, 107] width 86 height 58
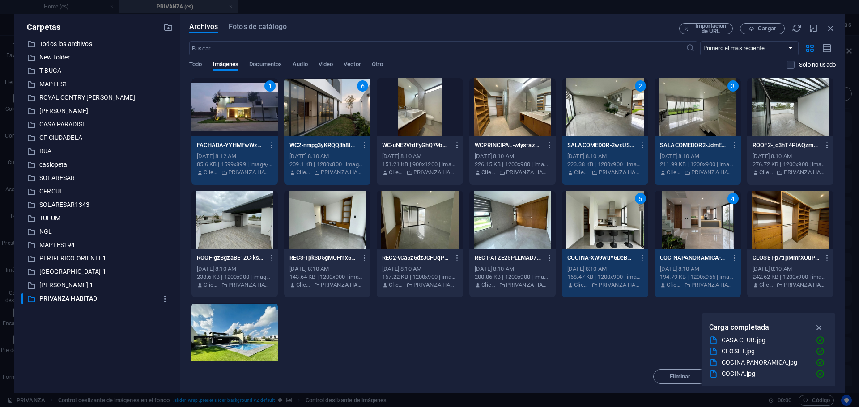
click at [509, 215] on div at bounding box center [512, 220] width 86 height 58
click at [511, 123] on div at bounding box center [512, 107] width 86 height 58
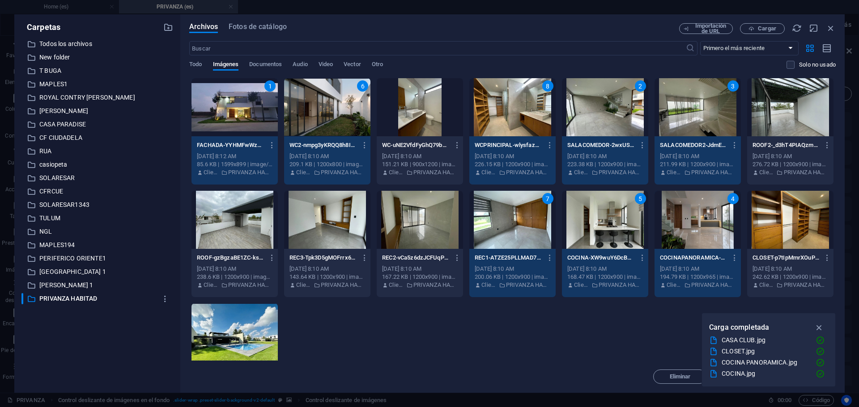
click at [408, 206] on div at bounding box center [420, 220] width 86 height 58
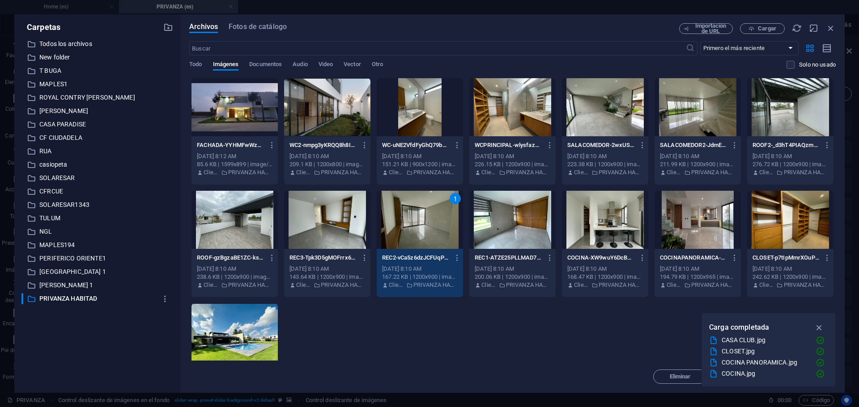
click at [312, 211] on div at bounding box center [327, 220] width 86 height 58
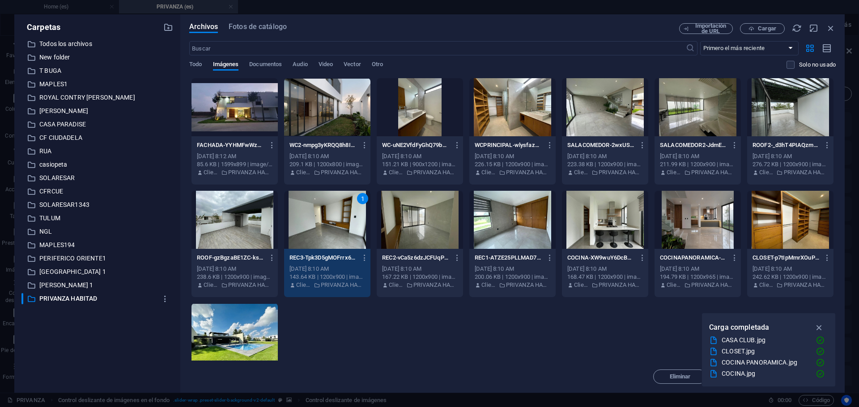
click at [504, 318] on div "FACHADA-YYHMFwWz8cehEXVVWwFYoQ.jpg FACHADA-YYHMFwWz8cehEXVVWwFYoQ.jpg [DATE] 8:…" at bounding box center [512, 244] width 646 height 333
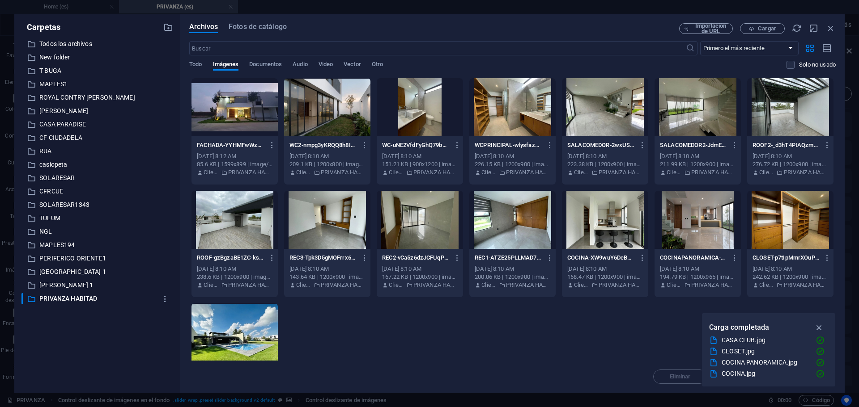
click at [251, 117] on div at bounding box center [234, 107] width 86 height 58
click at [597, 120] on div at bounding box center [605, 107] width 86 height 58
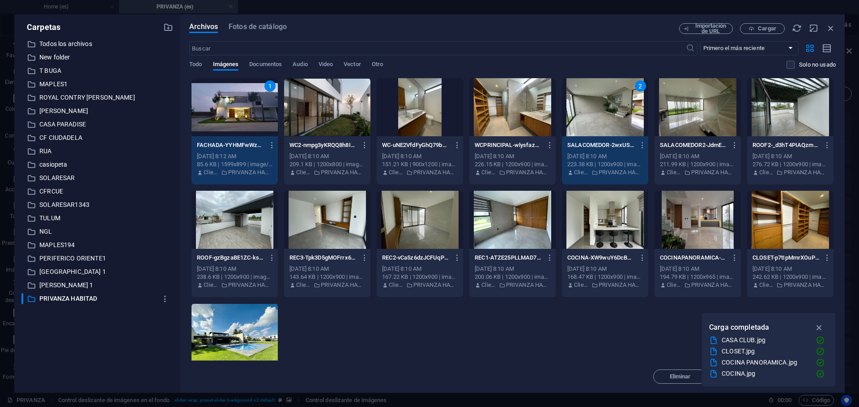
click at [680, 110] on div at bounding box center [697, 107] width 86 height 58
click at [622, 216] on div at bounding box center [605, 220] width 86 height 58
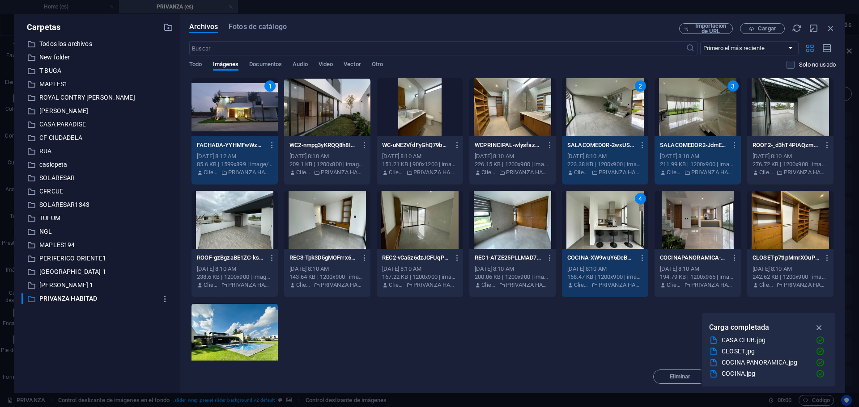
click at [673, 230] on div at bounding box center [697, 220] width 86 height 58
click at [307, 92] on div at bounding box center [327, 107] width 86 height 58
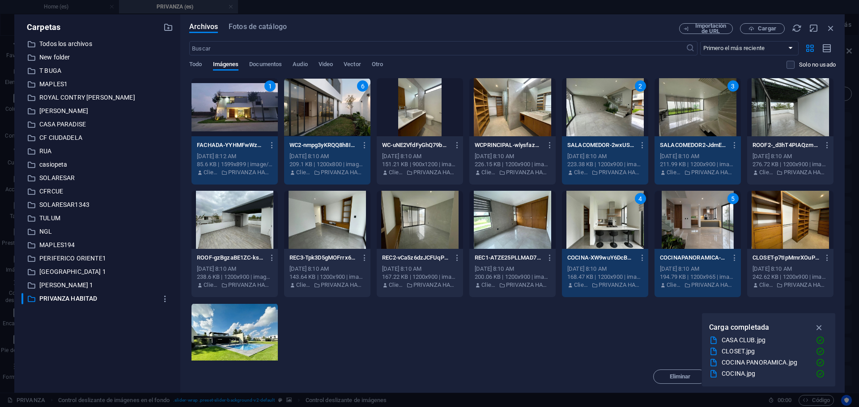
click at [498, 210] on div at bounding box center [512, 220] width 86 height 58
click at [502, 114] on div at bounding box center [512, 107] width 86 height 58
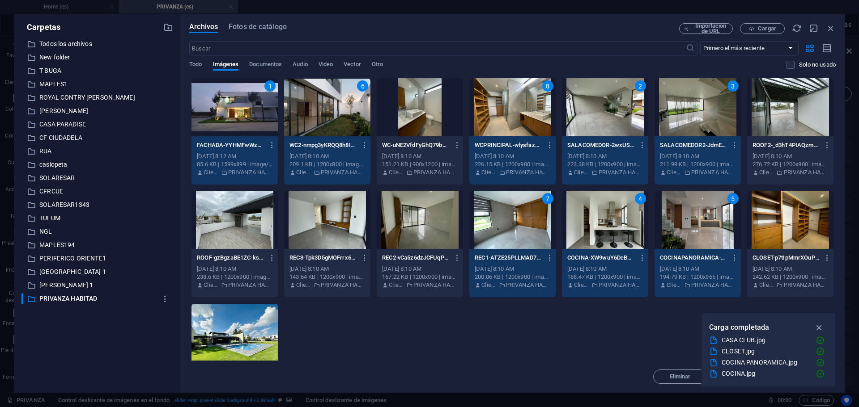
click at [425, 208] on div at bounding box center [420, 220] width 86 height 58
click at [433, 131] on div at bounding box center [420, 107] width 86 height 58
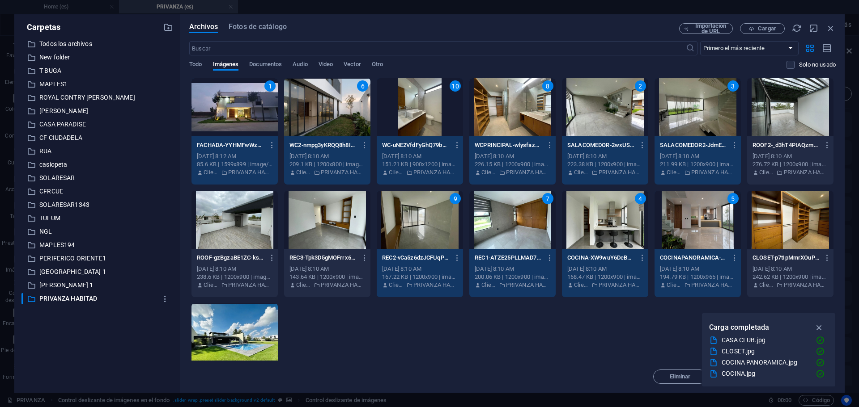
click at [360, 203] on div at bounding box center [327, 220] width 86 height 58
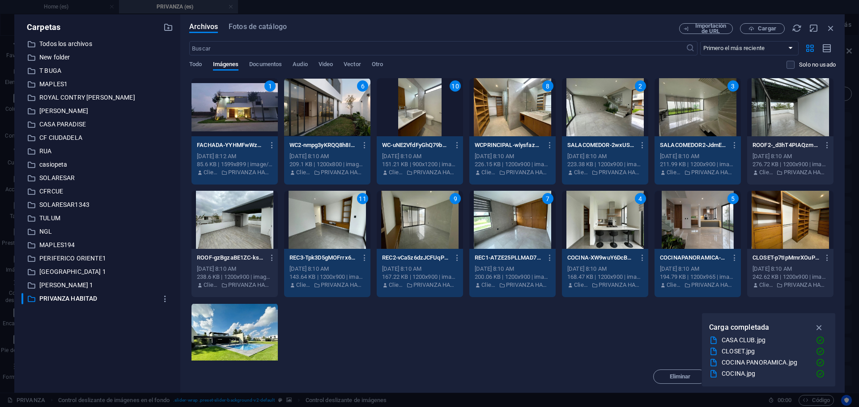
click at [803, 240] on div at bounding box center [790, 220] width 86 height 58
click at [786, 129] on div at bounding box center [790, 107] width 86 height 58
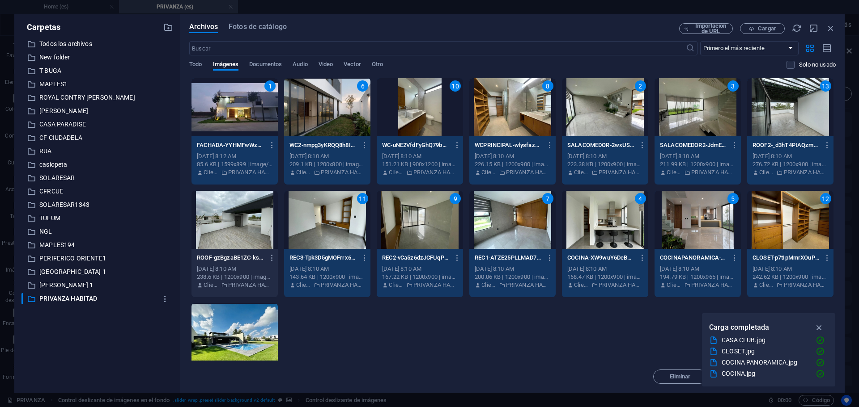
click at [263, 222] on div at bounding box center [234, 220] width 86 height 58
click at [258, 321] on div at bounding box center [234, 333] width 86 height 58
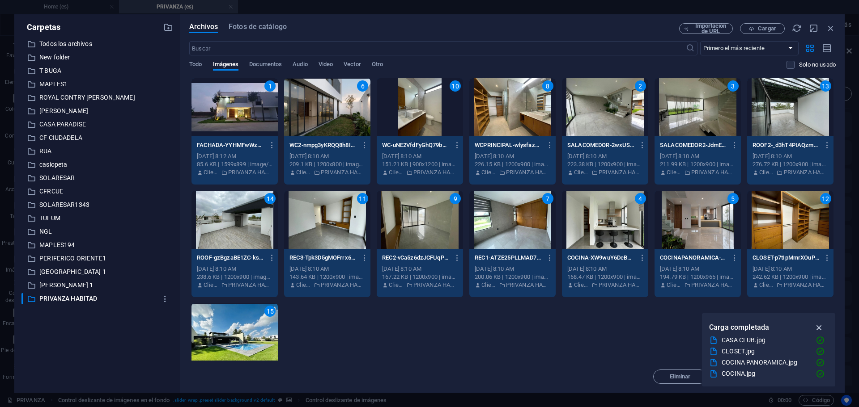
click at [822, 328] on icon "button" at bounding box center [819, 328] width 10 height 10
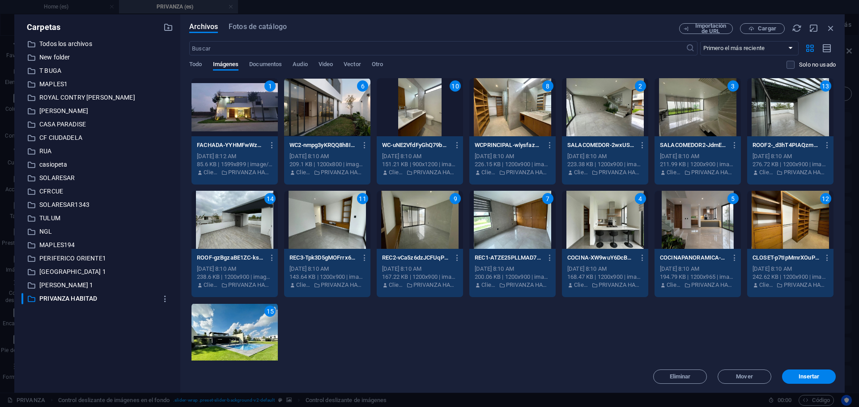
click at [790, 378] on span "Insertar" at bounding box center [808, 376] width 47 height 5
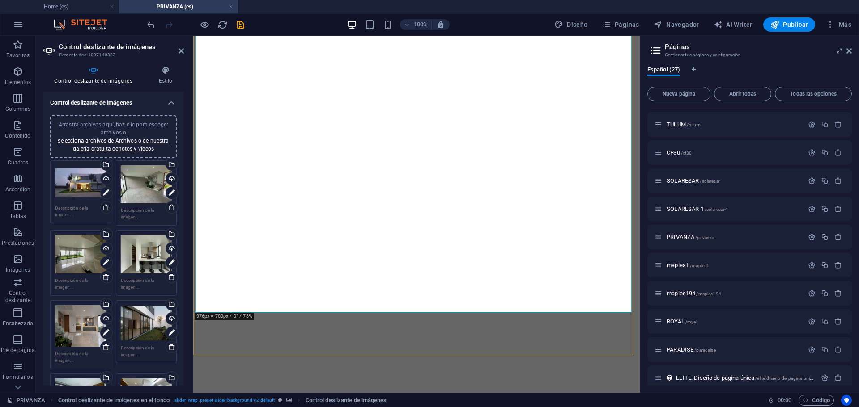
scroll to position [537, 0]
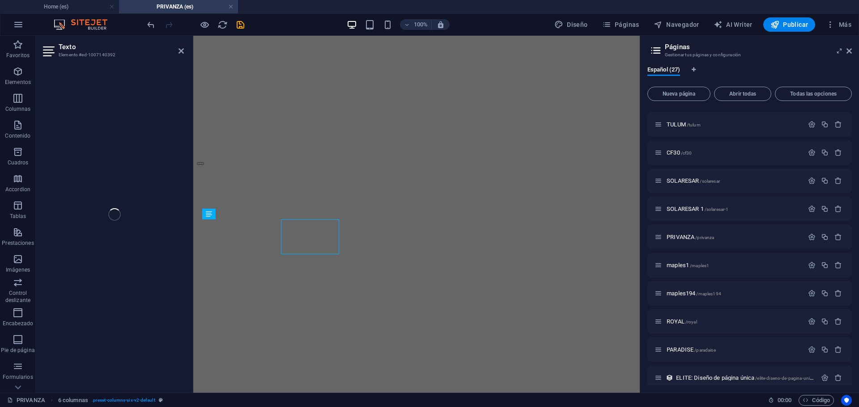
click at [154, 233] on div "Texto Elemento #ed-1007140392 H2 Contenedor Separador Texto Texto Control desli…" at bounding box center [338, 214] width 604 height 357
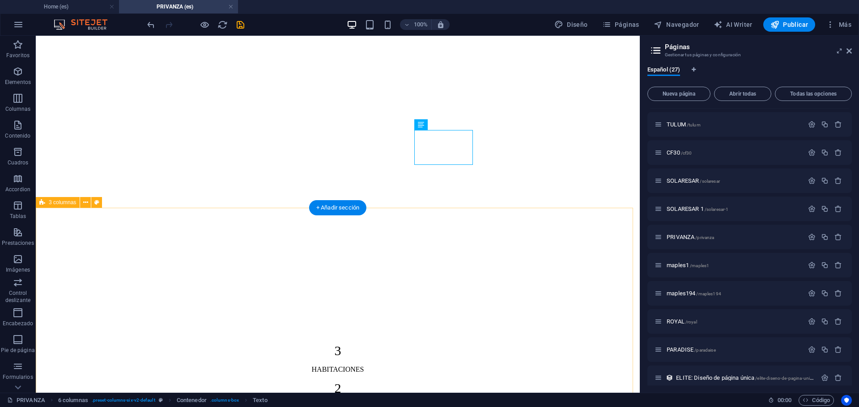
scroll to position [716, 0]
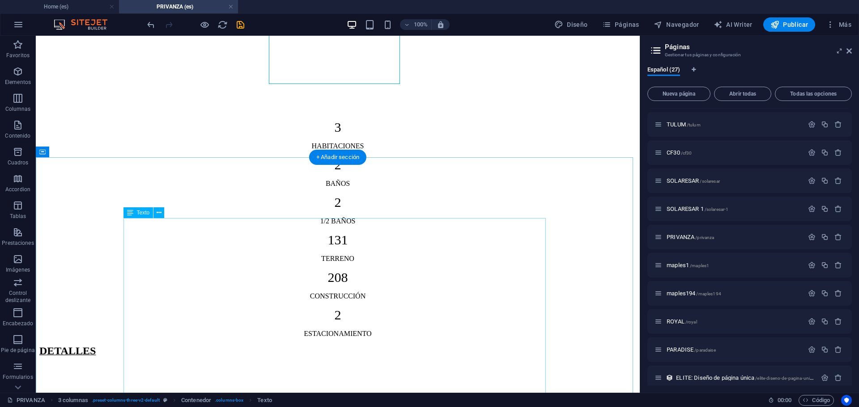
scroll to position [939, 0]
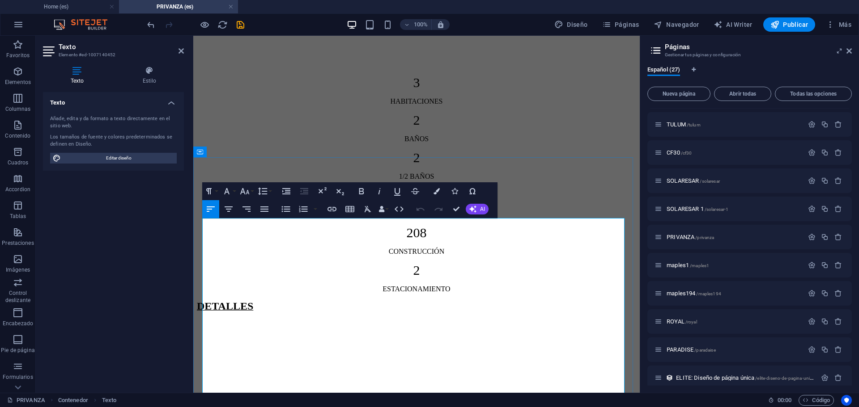
click at [322, 189] on icon "button" at bounding box center [322, 191] width 11 height 11
drag, startPoint x: 249, startPoint y: 307, endPoint x: 257, endPoint y: 306, distance: 7.7
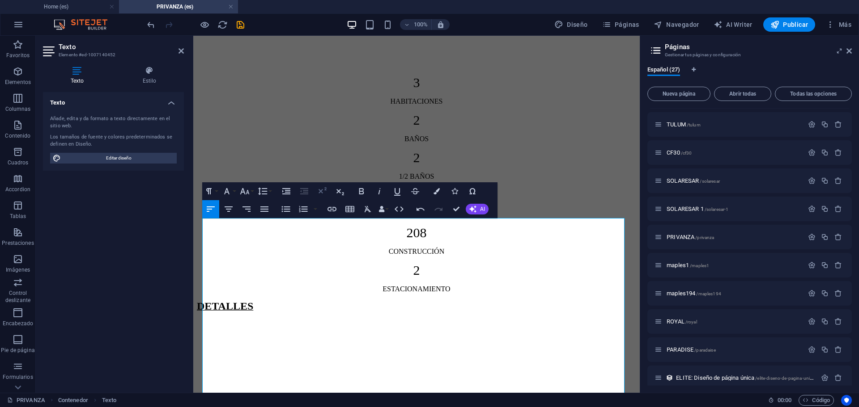
click at [322, 188] on icon "button" at bounding box center [322, 191] width 11 height 11
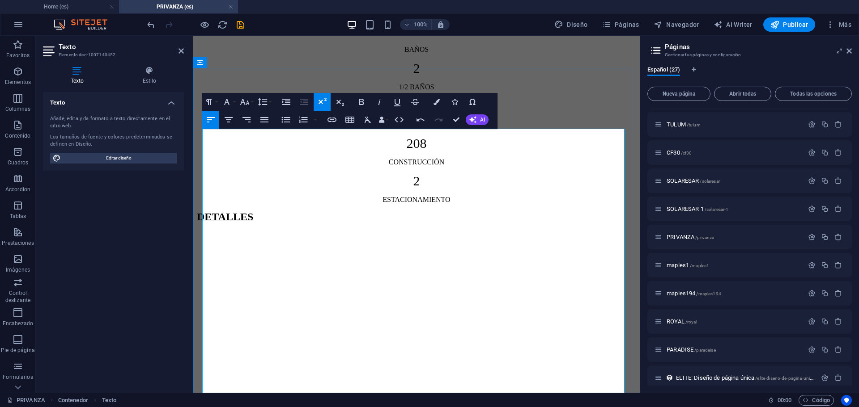
scroll to position [984, 0]
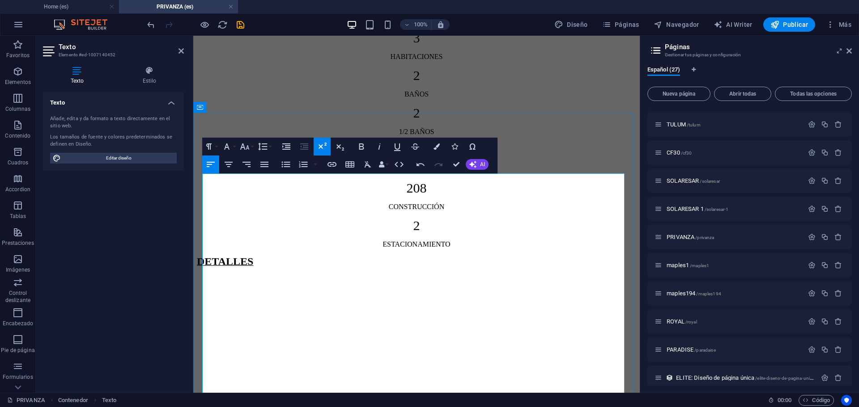
click at [69, 8] on h4 "Home (es)" at bounding box center [59, 7] width 119 height 10
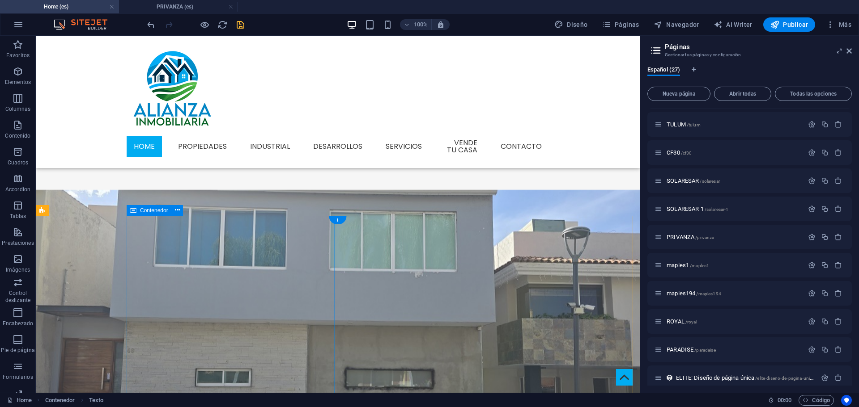
scroll to position [358, 0]
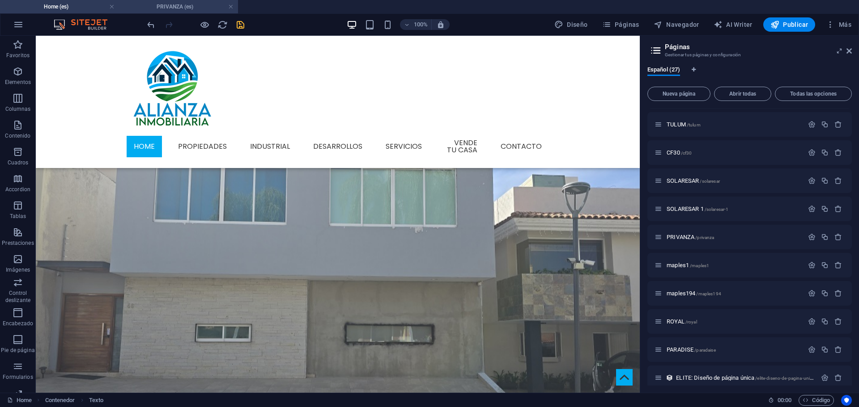
click at [192, 6] on h4 "PRIVANZA (es)" at bounding box center [178, 7] width 119 height 10
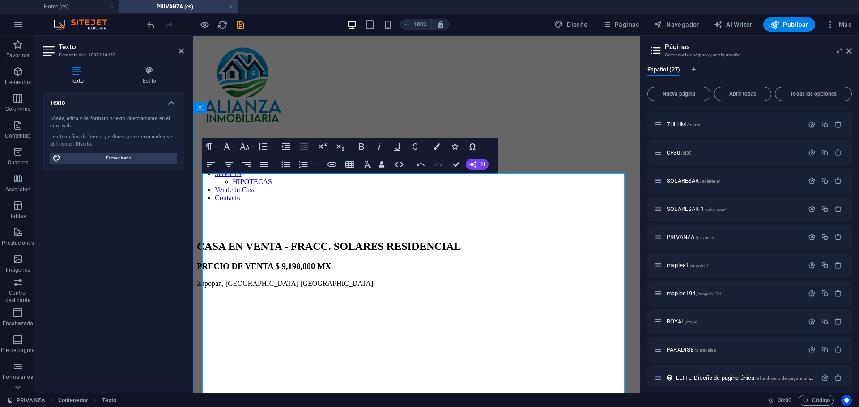
scroll to position [984, 0]
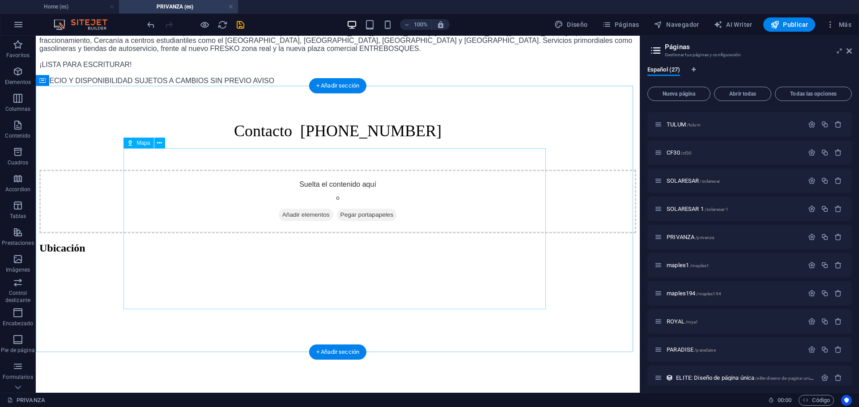
scroll to position [2057, 0]
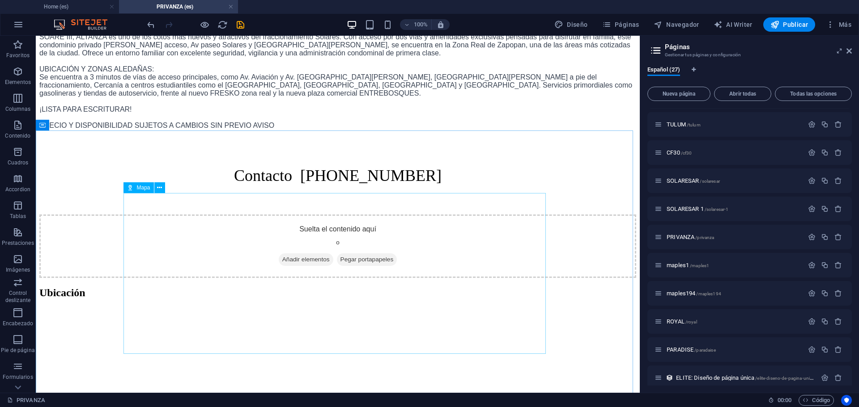
click at [144, 187] on span "Mapa" at bounding box center [143, 187] width 13 height 5
select select "1"
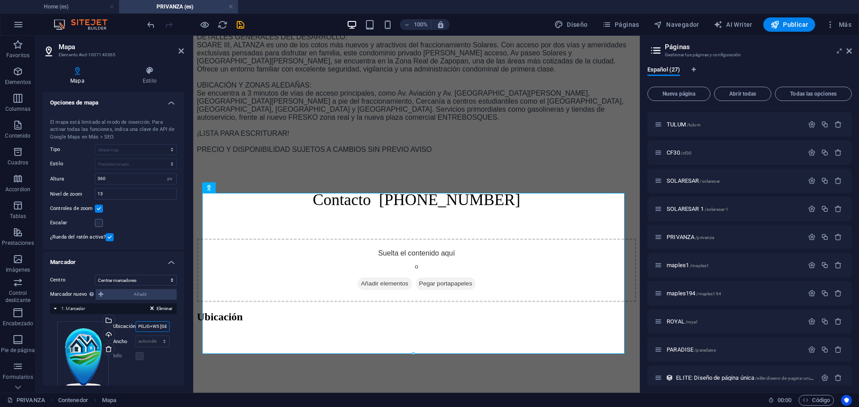
click at [150, 328] on input "PGJG+W5 [GEOGRAPHIC_DATA], [GEOGRAPHIC_DATA]" at bounding box center [153, 327] width 34 height 11
paste input "PGJF+P6 Zapopan, [GEOGRAPHIC_DATA]"
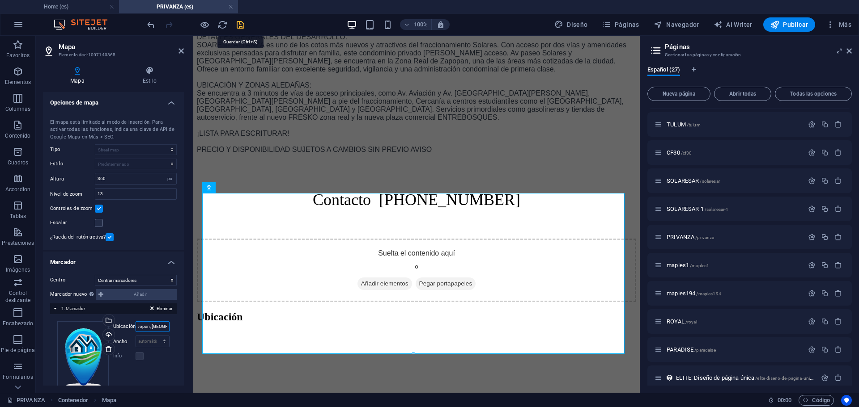
type input "PGJF+P6 Zapopan, [GEOGRAPHIC_DATA]"
click at [242, 29] on icon "save" at bounding box center [240, 25] width 10 height 10
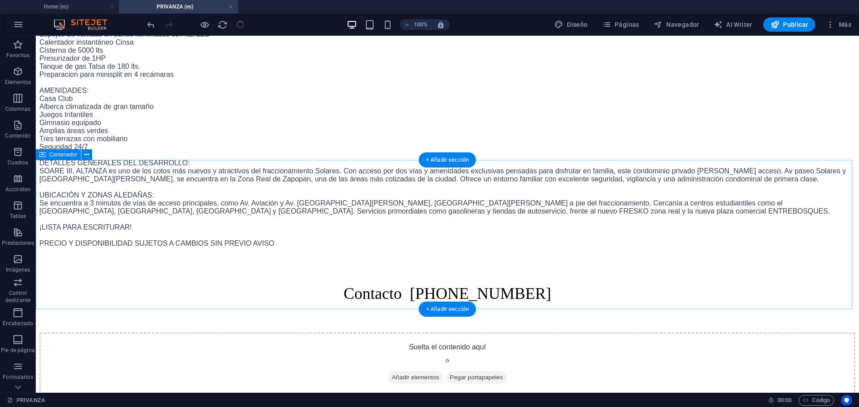
scroll to position [1878, 0]
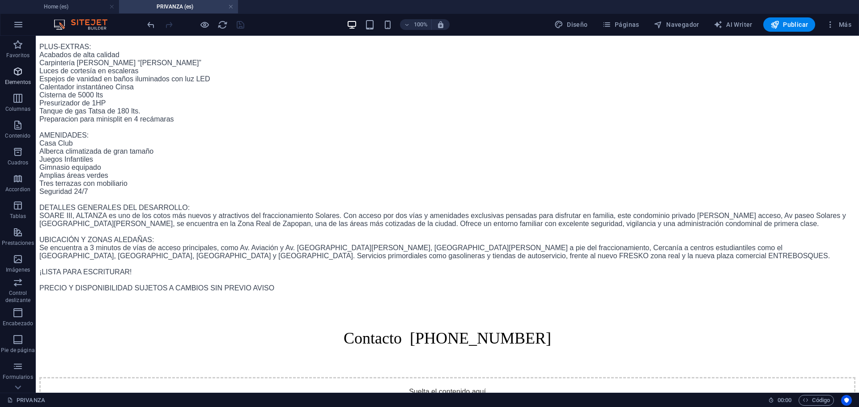
click at [15, 73] on icon "button" at bounding box center [18, 71] width 11 height 11
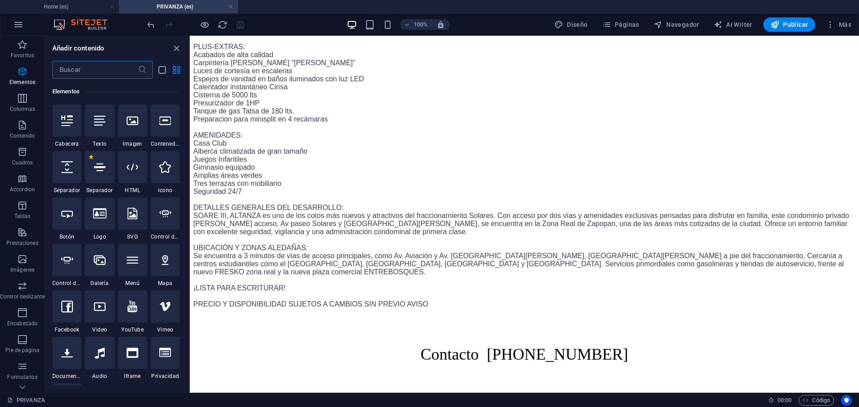
scroll to position [95, 0]
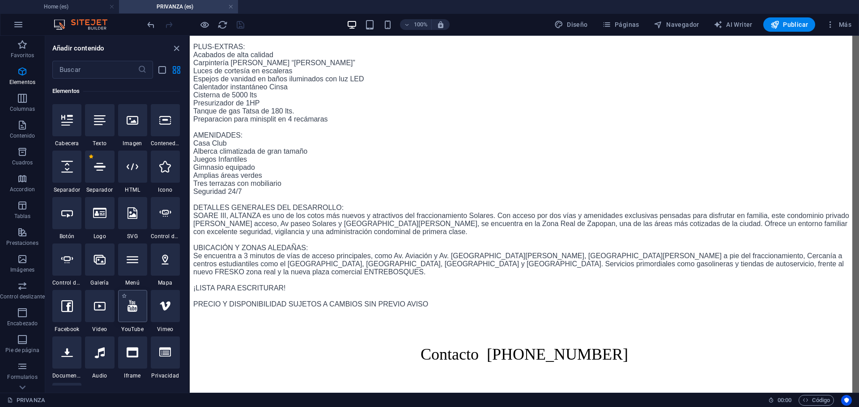
select select "ar16_9"
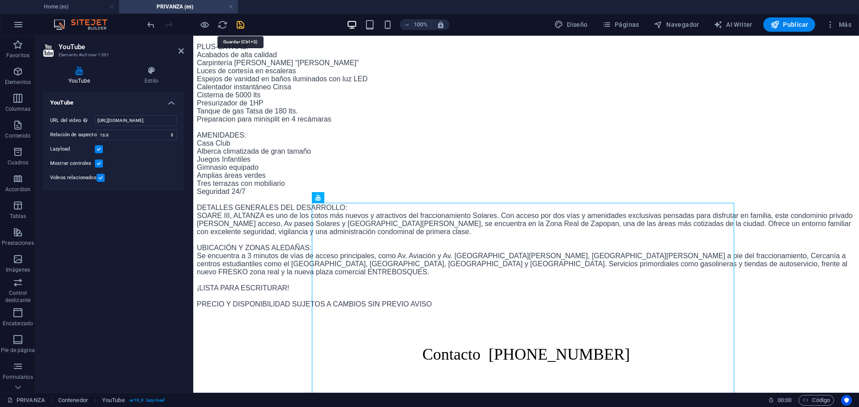
click at [242, 27] on icon "save" at bounding box center [240, 25] width 10 height 10
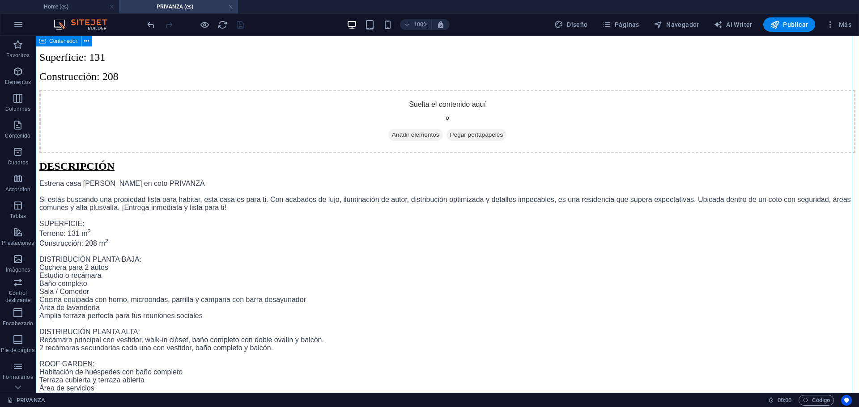
scroll to position [1565, 0]
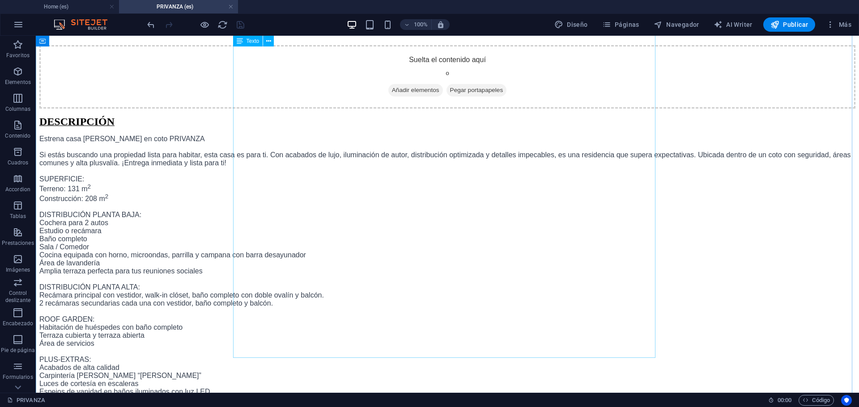
click at [260, 220] on div "Estrena casa [PERSON_NAME] en coto PRIVANZA Si estás buscando una propiedad lis…" at bounding box center [447, 370] width 816 height 471
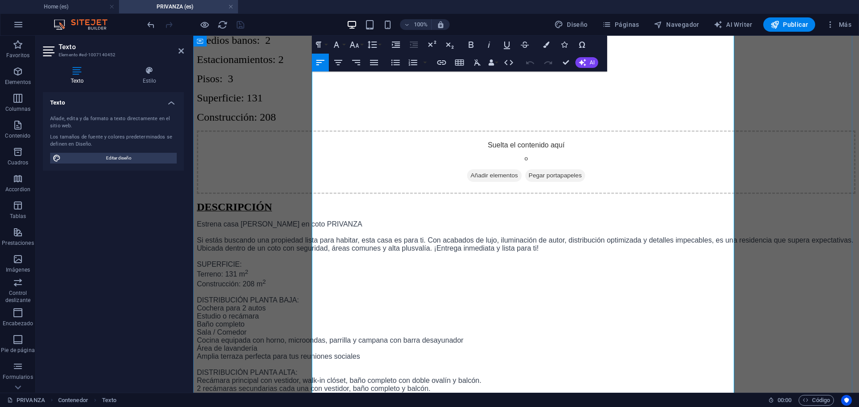
scroll to position [1435, 0]
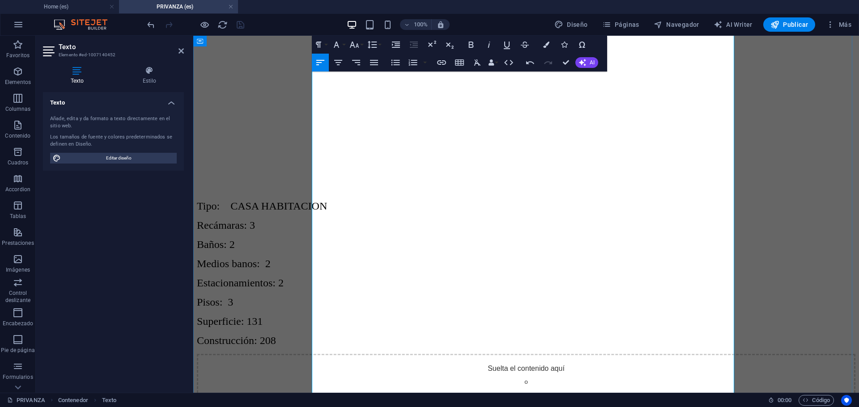
scroll to position [1167, 0]
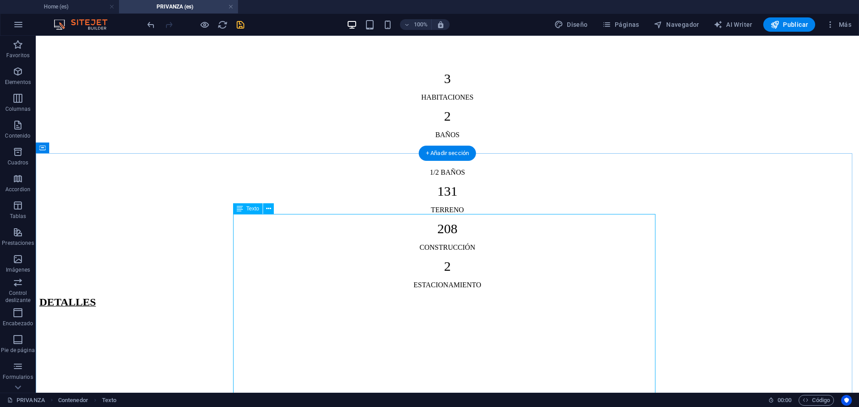
scroll to position [1033, 0]
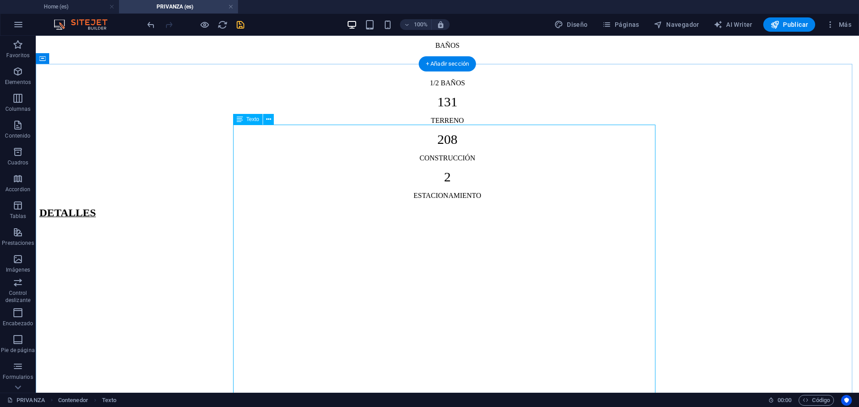
click at [244, 24] on icon "save" at bounding box center [240, 25] width 10 height 10
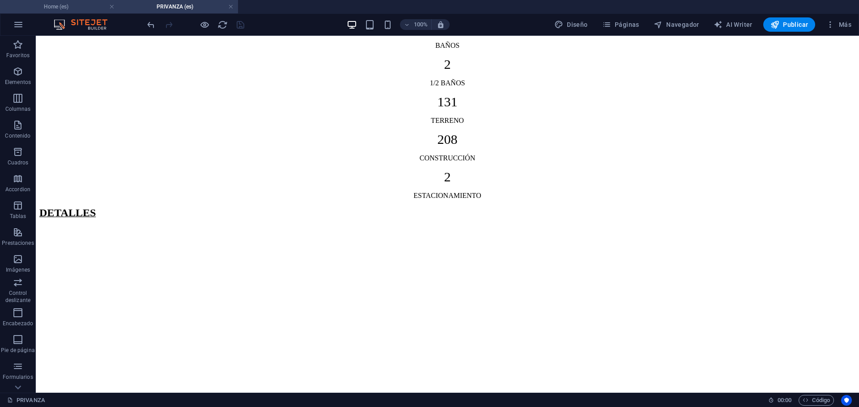
click at [89, 4] on h4 "Home (es)" at bounding box center [59, 7] width 119 height 10
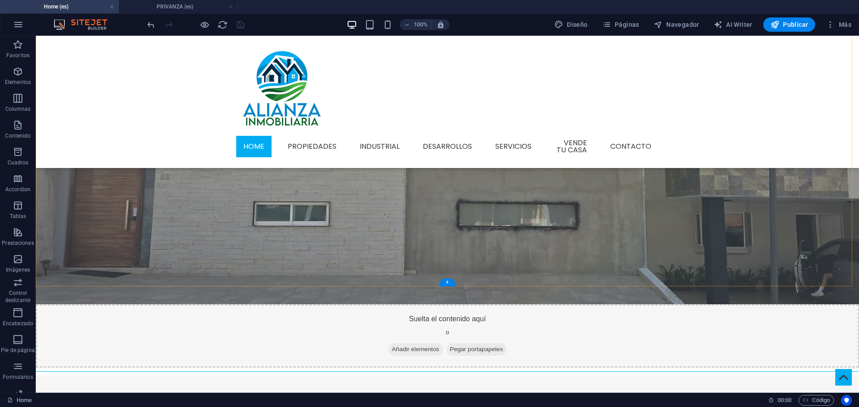
scroll to position [537, 0]
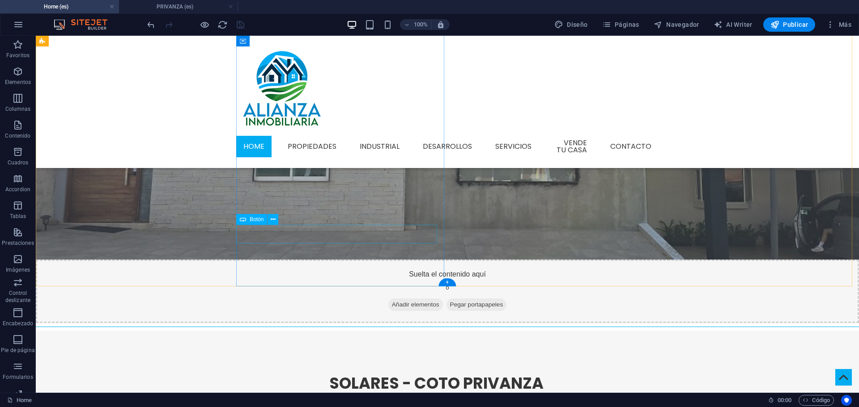
click at [256, 222] on span "Botón" at bounding box center [257, 219] width 14 height 5
click at [257, 220] on span "Botón" at bounding box center [257, 219] width 14 height 5
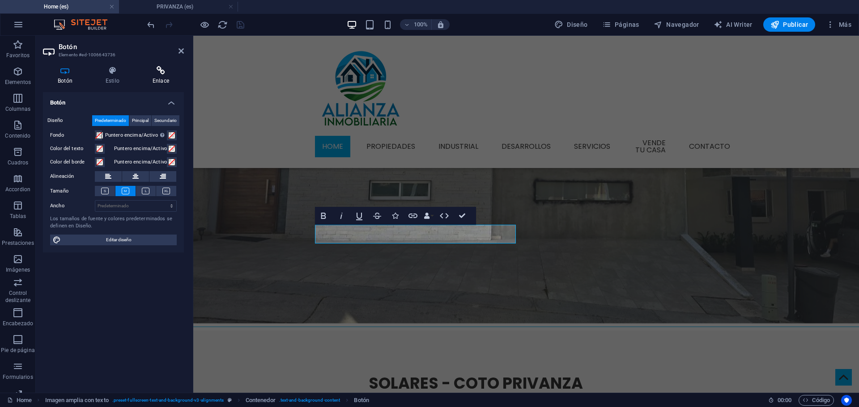
click at [161, 71] on icon at bounding box center [161, 70] width 46 height 9
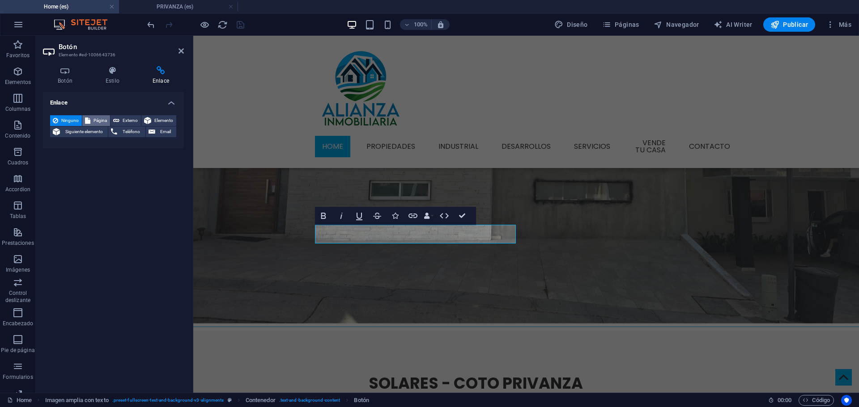
click at [97, 123] on span "Página" at bounding box center [100, 120] width 14 height 11
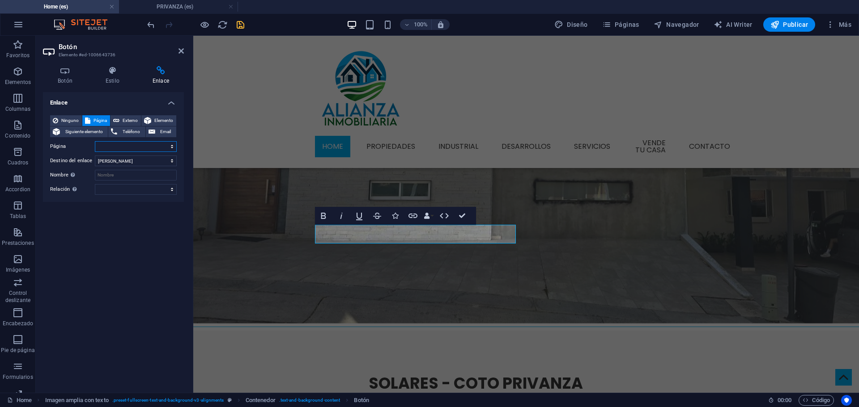
click at [144, 143] on select "Home Propiedades Industrial DESAROLLOS Industrial 1 servicios Vende tu Casa Con…" at bounding box center [136, 146] width 82 height 11
select select "20"
click at [95, 141] on select "Home Propiedades Industrial DESAROLLOS Industrial 1 servicios Vende tu Casa Con…" at bounding box center [136, 146] width 82 height 11
click at [134, 273] on div "Enlace Ninguno Página Externo Elemento Siguiente elemento Teléfono Email Página…" at bounding box center [113, 239] width 141 height 294
click at [242, 26] on icon "save" at bounding box center [240, 25] width 10 height 10
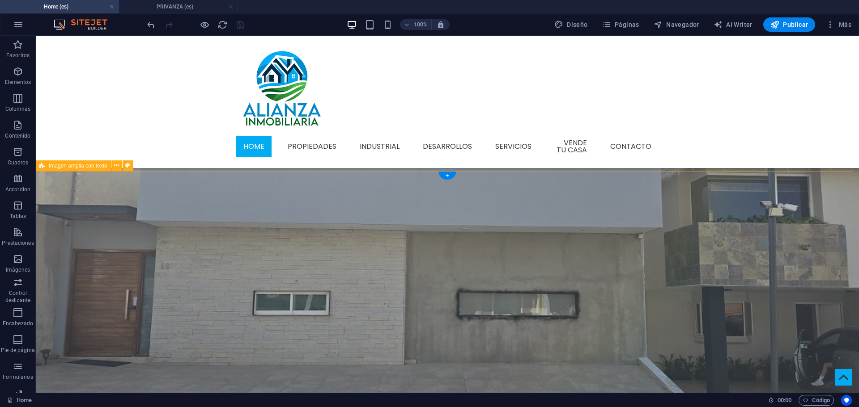
scroll to position [358, 0]
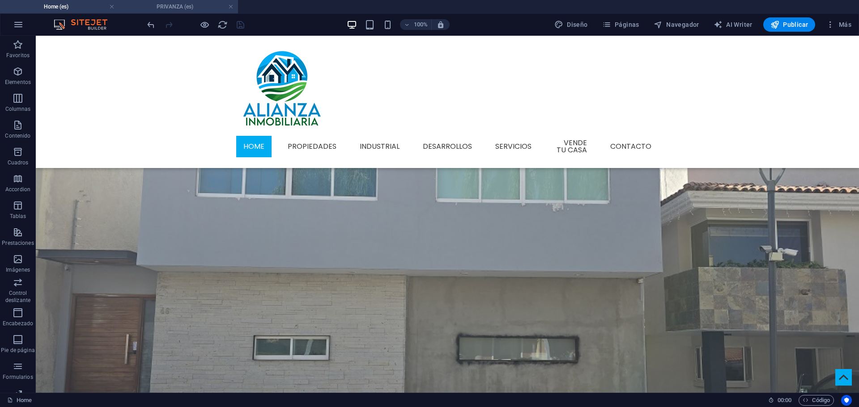
click at [176, 4] on h4 "PRIVANZA (es)" at bounding box center [178, 7] width 119 height 10
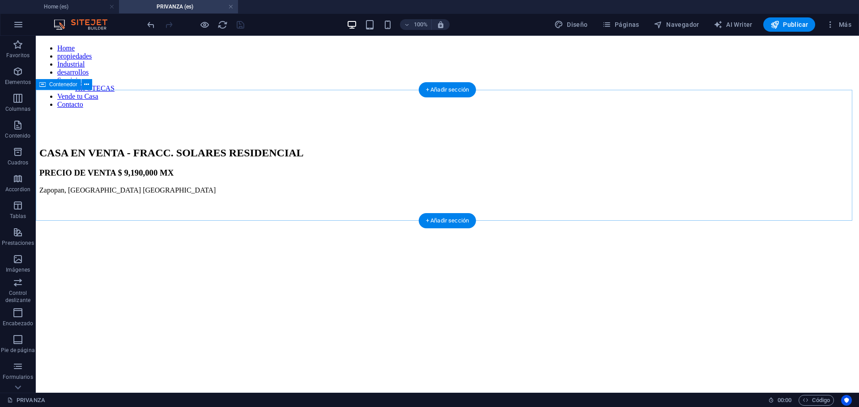
scroll to position [0, 0]
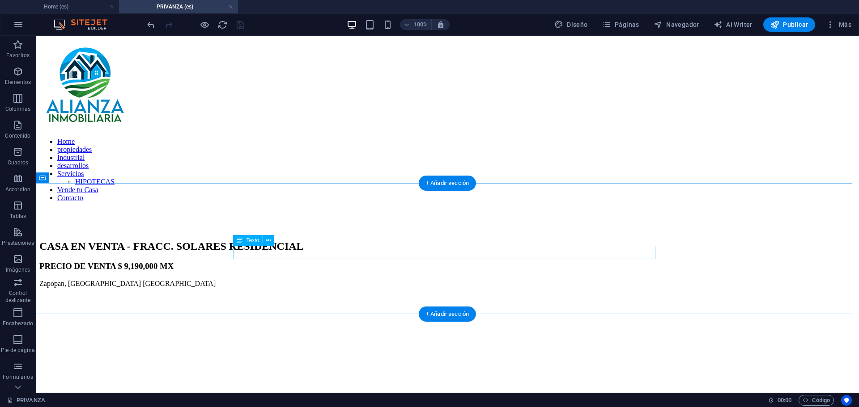
click at [340, 262] on div "PRECIO DE VENTA $ 9,190,000 MX" at bounding box center [447, 267] width 816 height 10
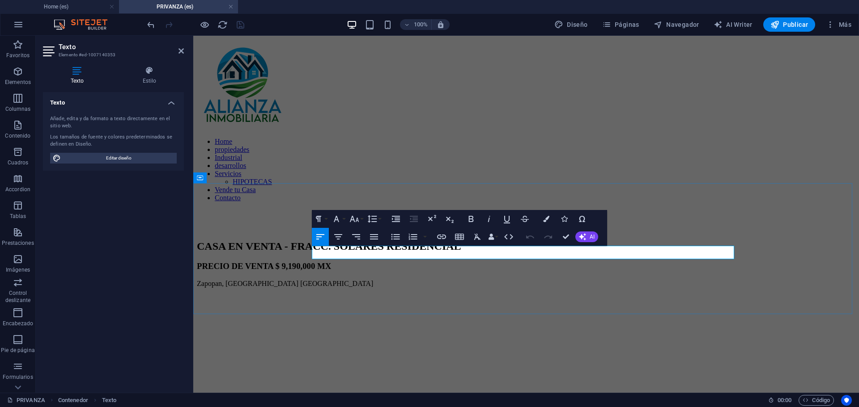
click at [421, 262] on h3 "PRECIO DE VENTA $ 9,190,000 MX" at bounding box center [526, 267] width 658 height 10
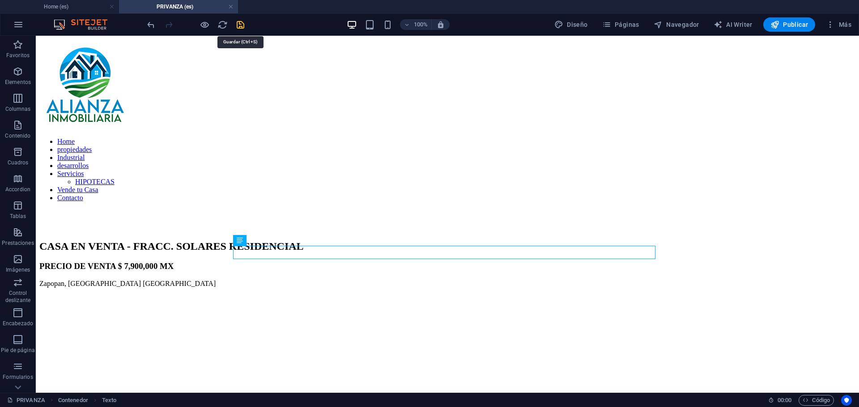
click at [237, 25] on icon "save" at bounding box center [240, 25] width 10 height 10
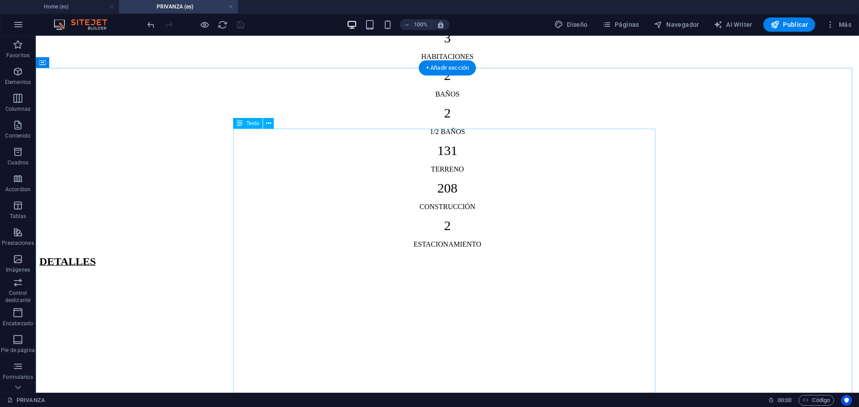
scroll to position [1029, 0]
